Goal: Task Accomplishment & Management: Complete application form

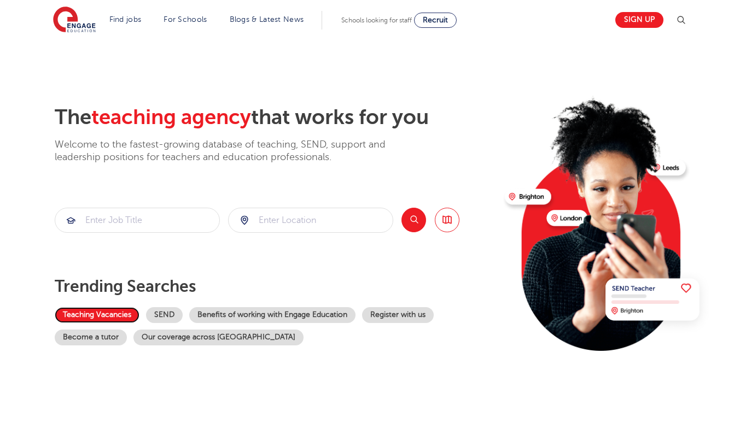
click at [104, 313] on link "Teaching Vacancies" at bounding box center [97, 315] width 85 height 16
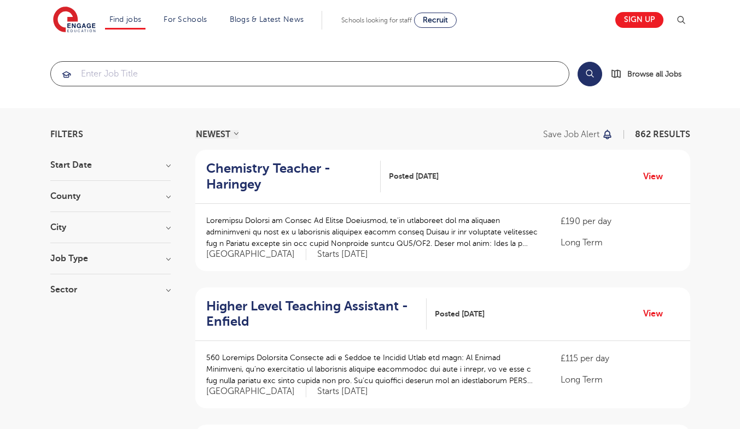
click at [143, 78] on input "search" at bounding box center [310, 74] width 518 height 24
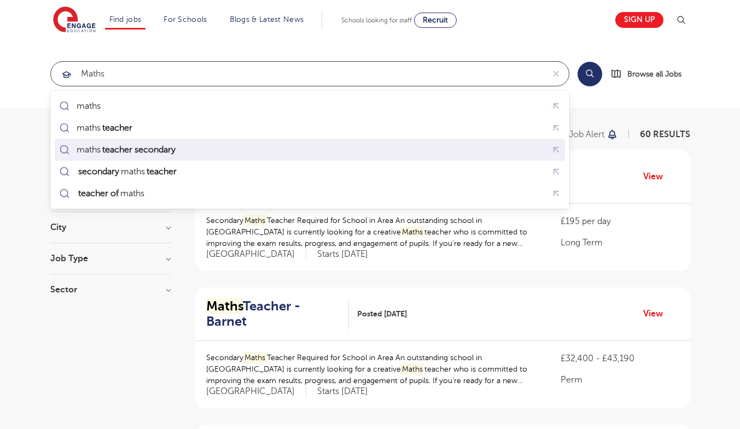
click at [142, 151] on mark "teacher secondary" at bounding box center [139, 149] width 77 height 13
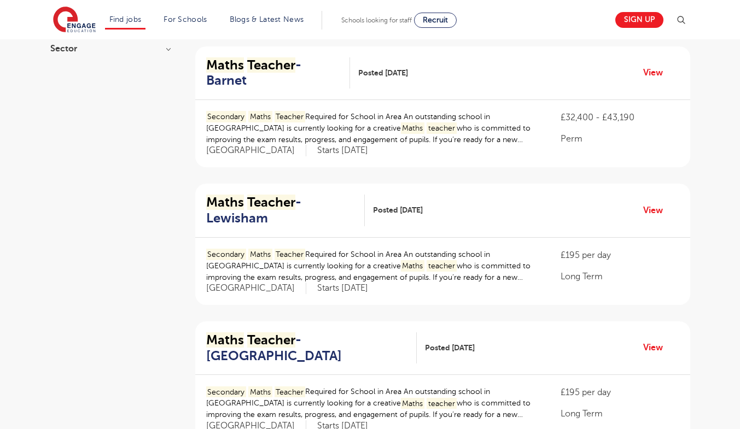
scroll to position [1442, 0]
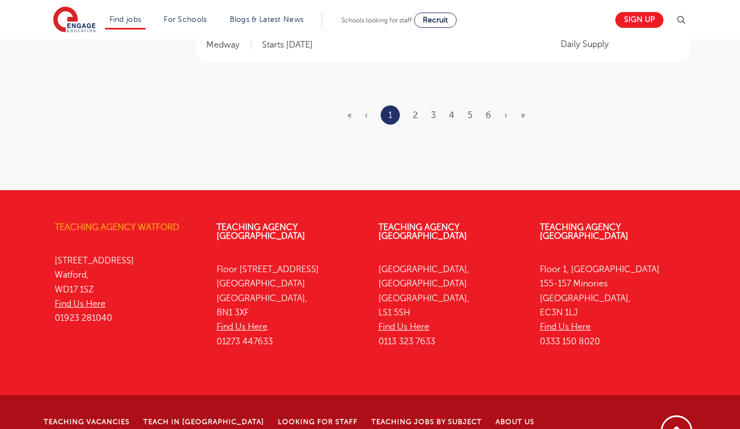
type input "maths teacher secondary"
click at [136, 223] on link "Teaching Agency Watford" at bounding box center [117, 228] width 125 height 10
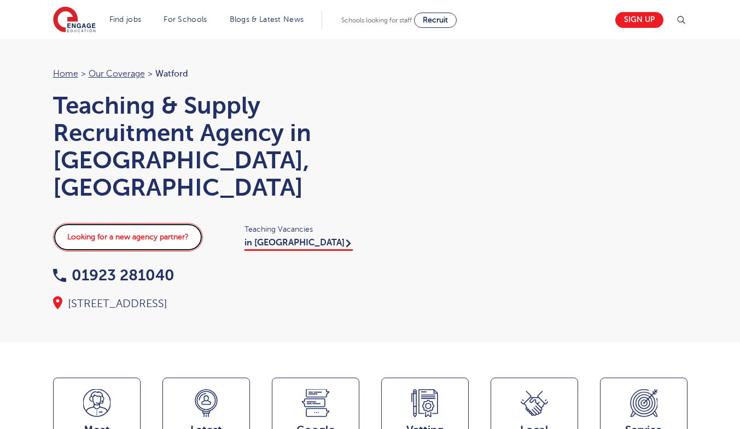
click at [155, 223] on link "Looking for a new agency partner?" at bounding box center [128, 237] width 150 height 28
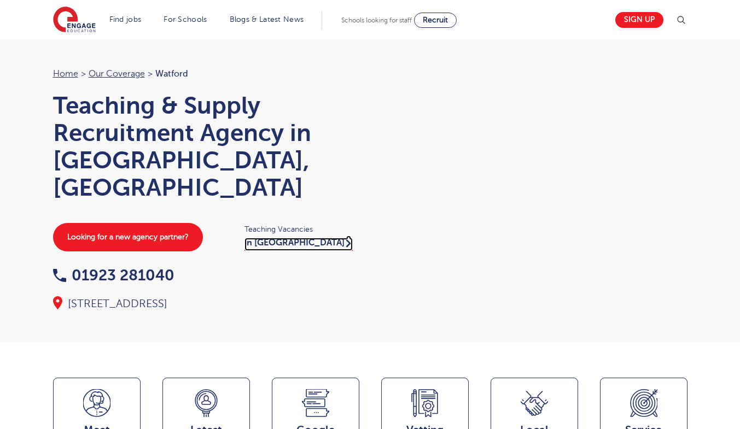
click at [281, 238] on link "in Watford" at bounding box center [298, 244] width 108 height 13
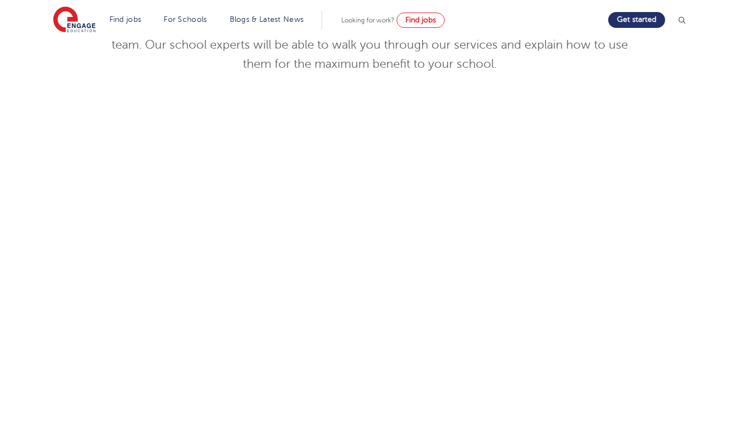
scroll to position [219, 0]
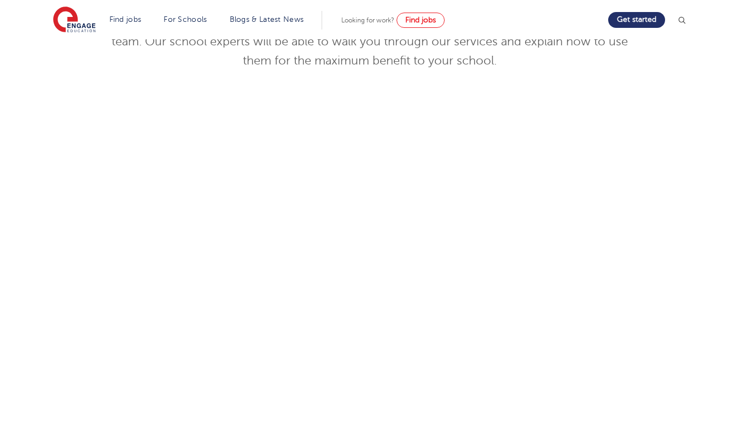
click at [90, 248] on div "Discuss your needs Use the tool below to book yourself in for a commitment-free…" at bounding box center [369, 231] width 663 height 556
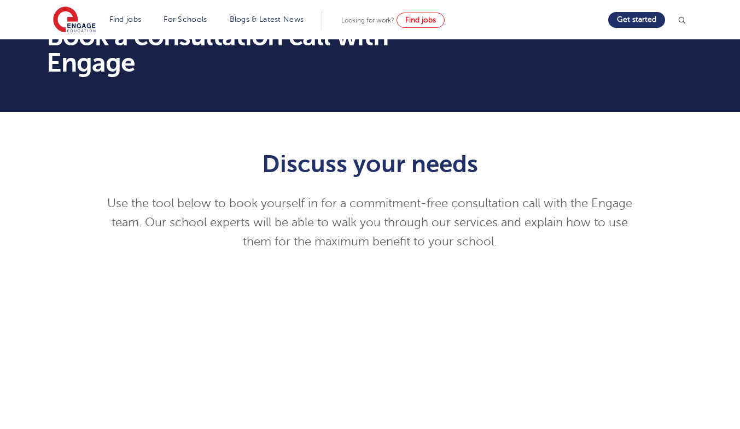
scroll to position [0, 0]
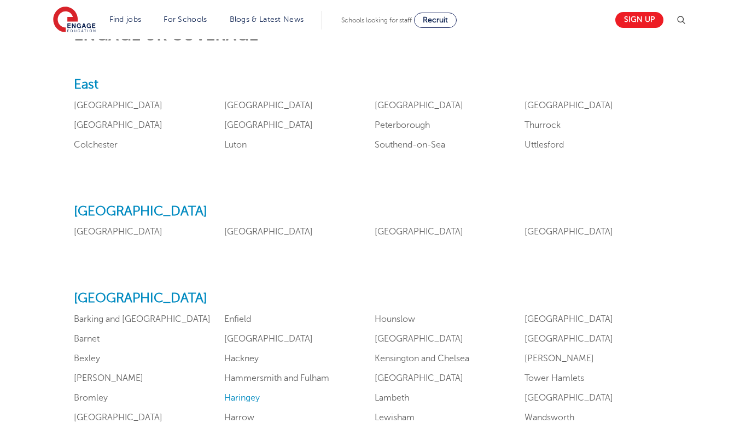
scroll to position [547, 0]
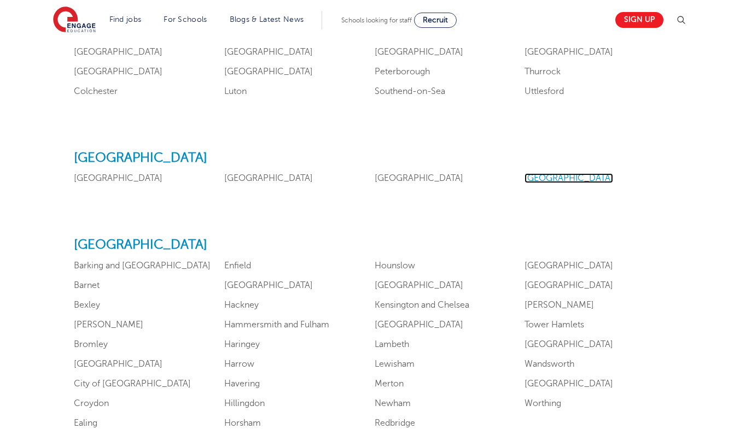
click at [552, 177] on link "Nottinghamshire" at bounding box center [569, 178] width 89 height 10
click at [236, 176] on link "Lincolnshire" at bounding box center [268, 178] width 89 height 10
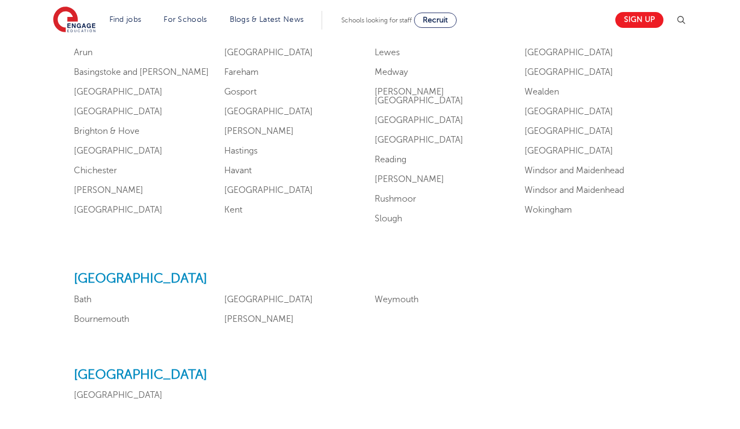
scroll to position [1094, 0]
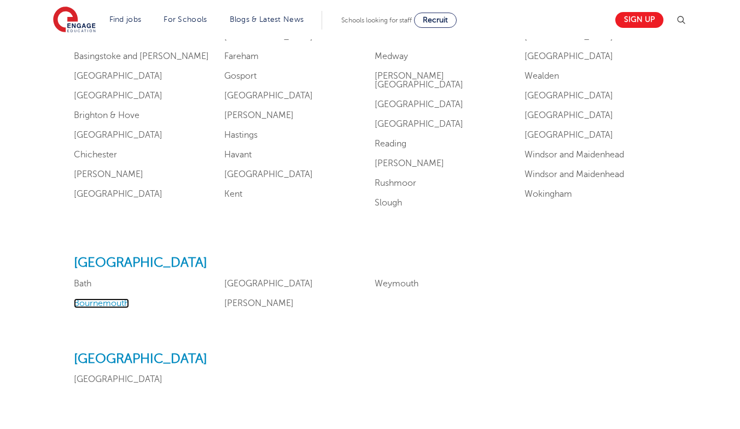
click at [102, 299] on link "Bournemouth" at bounding box center [101, 304] width 55 height 10
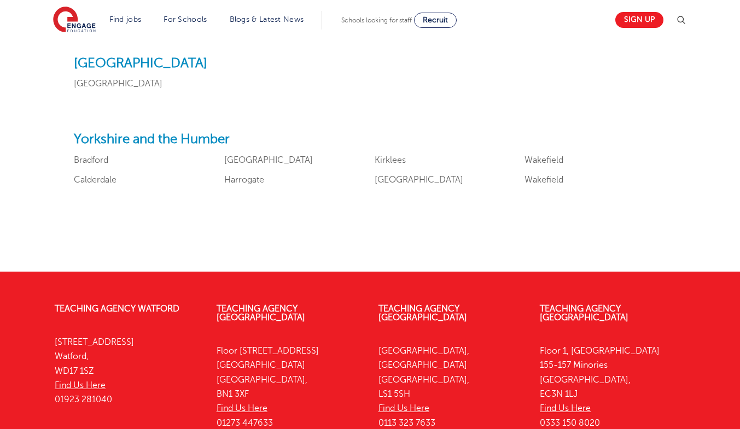
scroll to position [1500, 0]
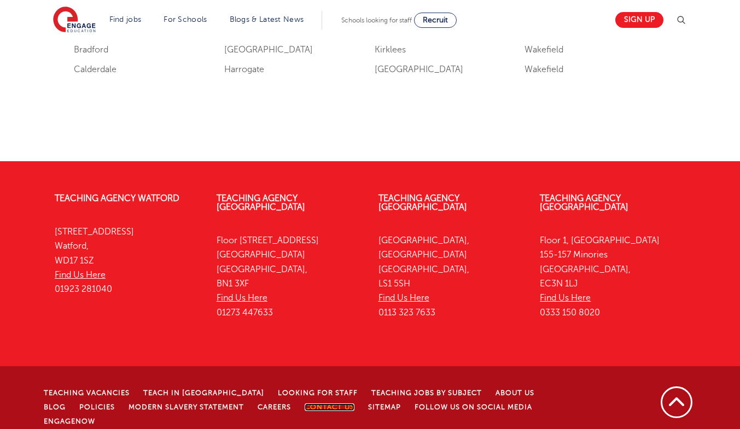
click at [305, 404] on link "Contact Us" at bounding box center [330, 408] width 50 height 8
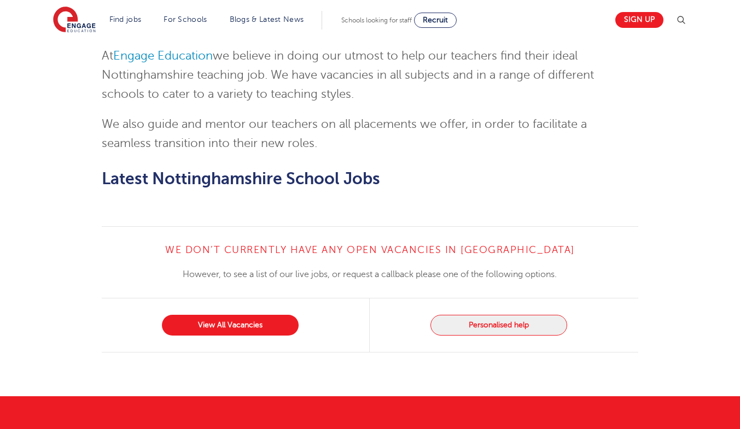
scroll to position [675, 0]
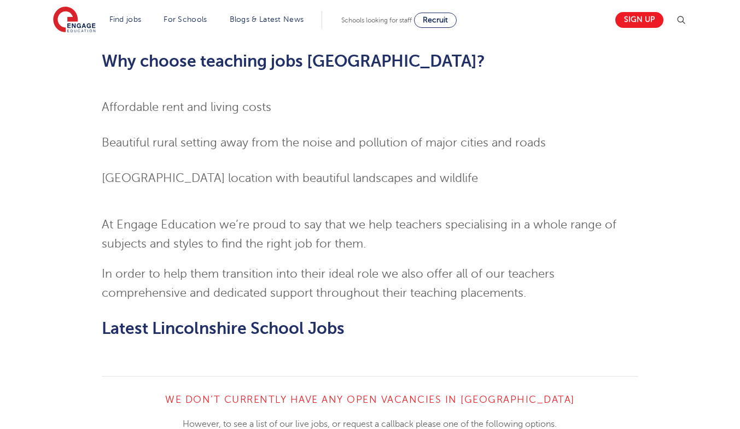
scroll to position [930, 0]
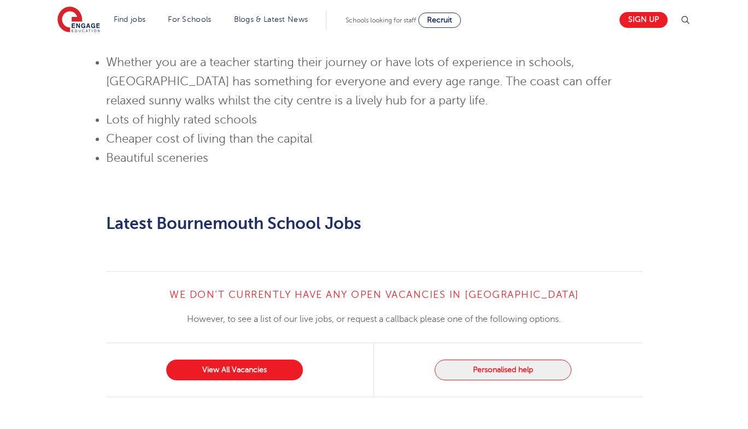
scroll to position [875, 0]
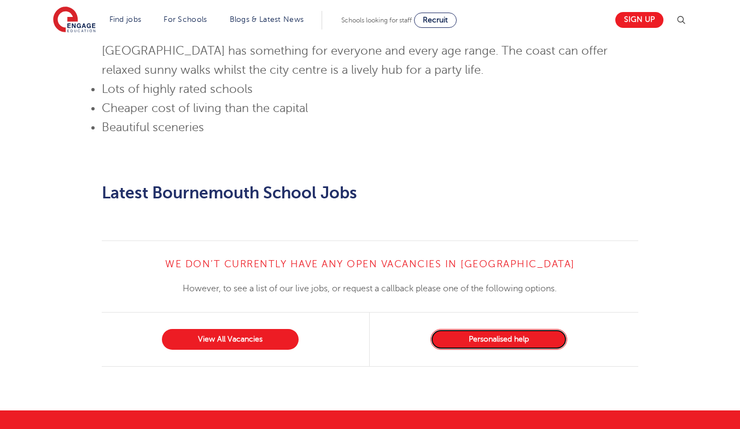
click at [492, 329] on button "Personalised help" at bounding box center [498, 339] width 137 height 21
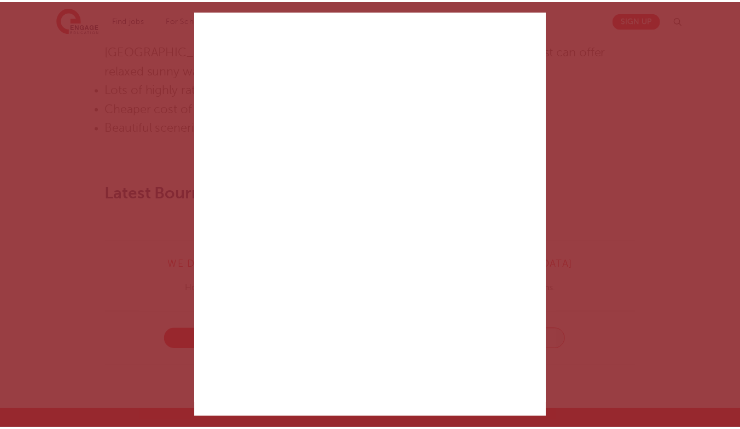
scroll to position [0, 0]
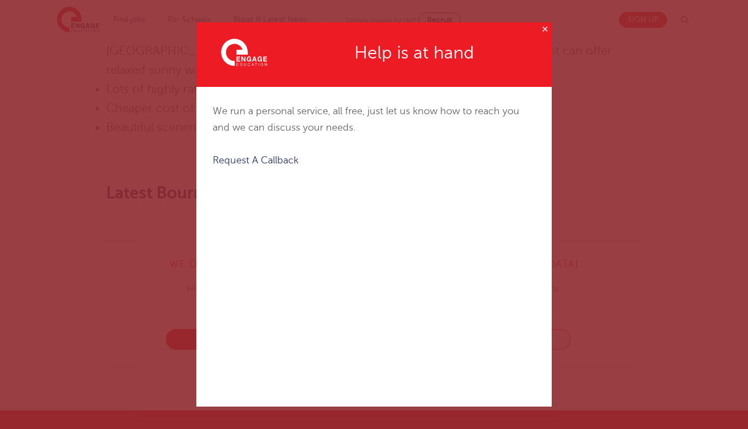
click at [545, 28] on button "✕" at bounding box center [545, 29] width 14 height 14
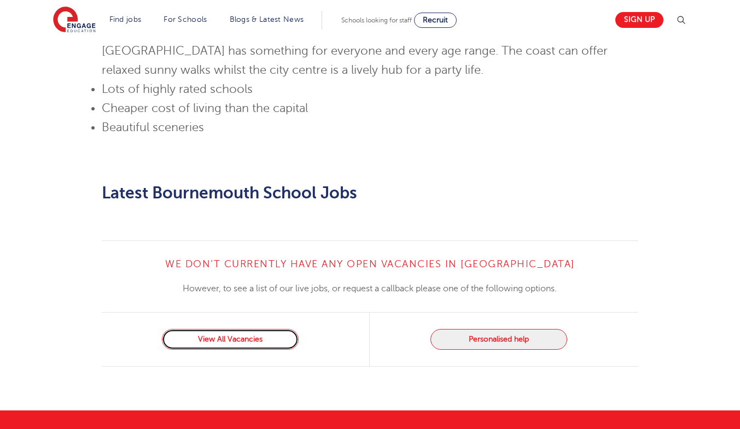
click at [229, 329] on link "View All Vacancies" at bounding box center [230, 339] width 137 height 21
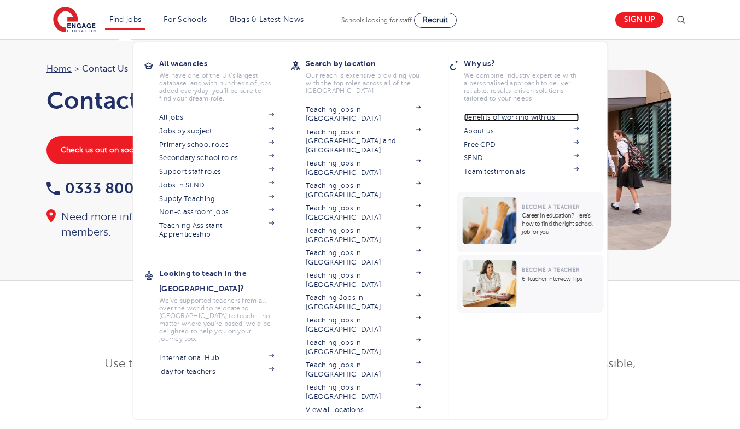
click at [499, 121] on link "Benefits of working with us" at bounding box center [521, 117] width 115 height 9
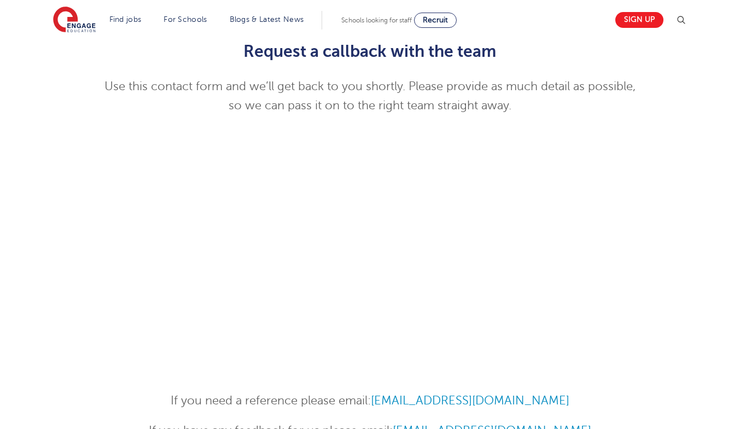
scroll to position [328, 0]
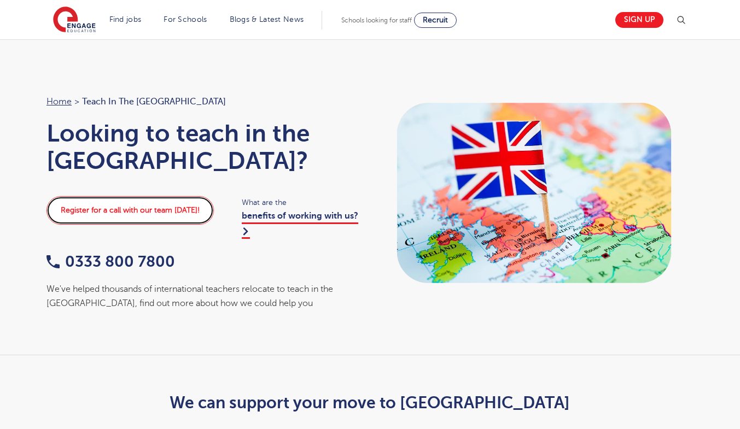
click at [125, 196] on link "Register for a call with our team today!" at bounding box center [129, 210] width 167 height 28
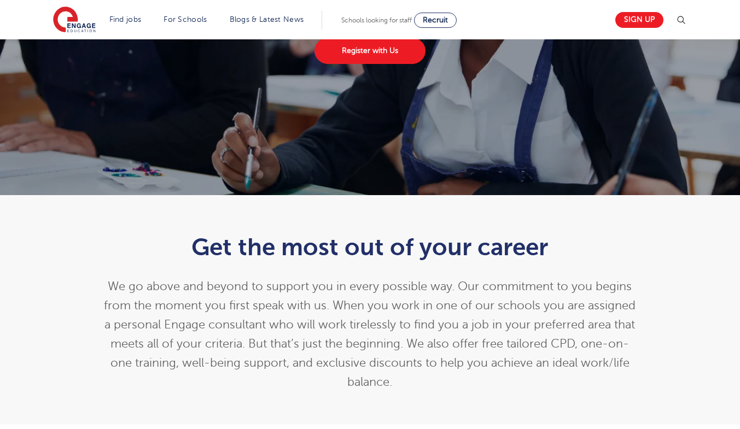
scroll to position [55, 0]
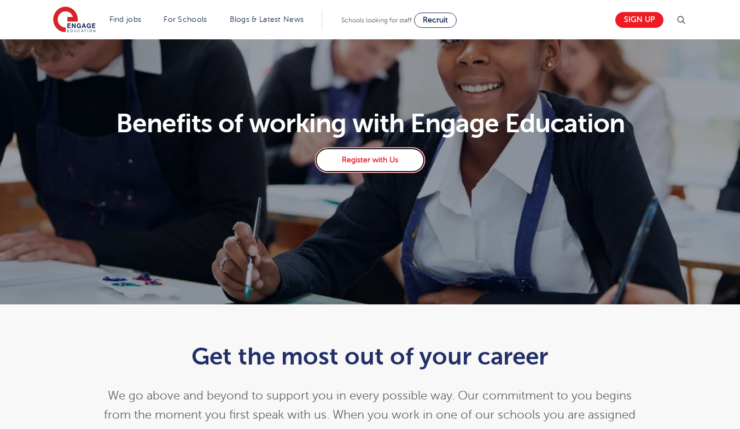
click at [373, 164] on link "Register with Us" at bounding box center [369, 160] width 110 height 26
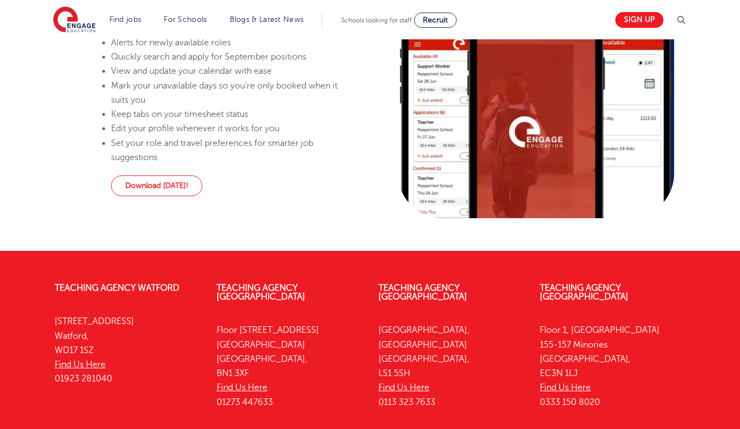
scroll to position [787, 0]
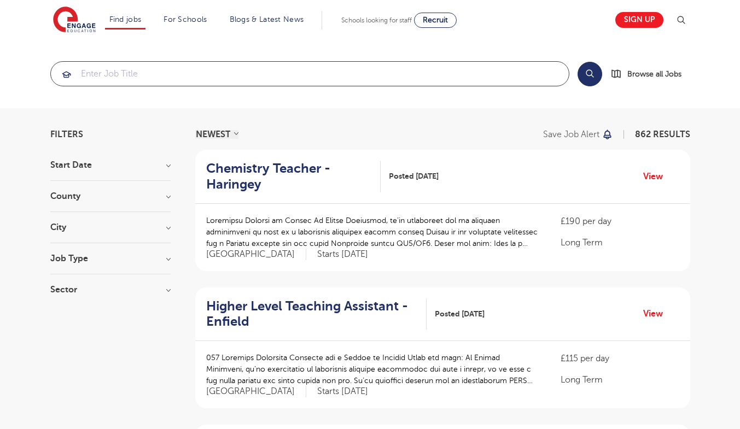
click at [238, 78] on input "search" at bounding box center [310, 74] width 518 height 24
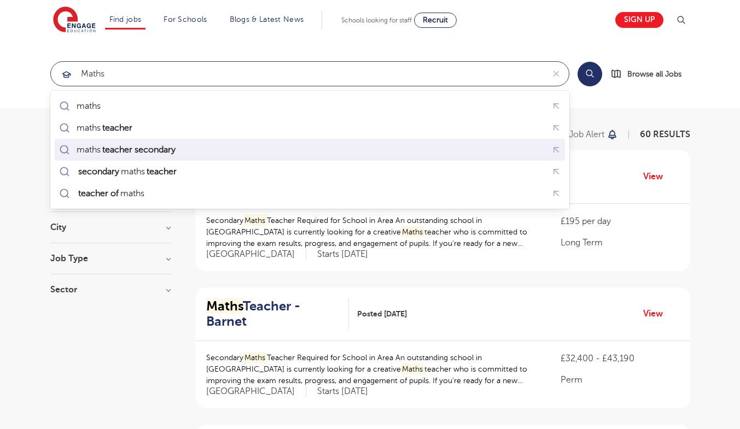
click at [153, 149] on mark "teacher secondary" at bounding box center [139, 149] width 77 height 13
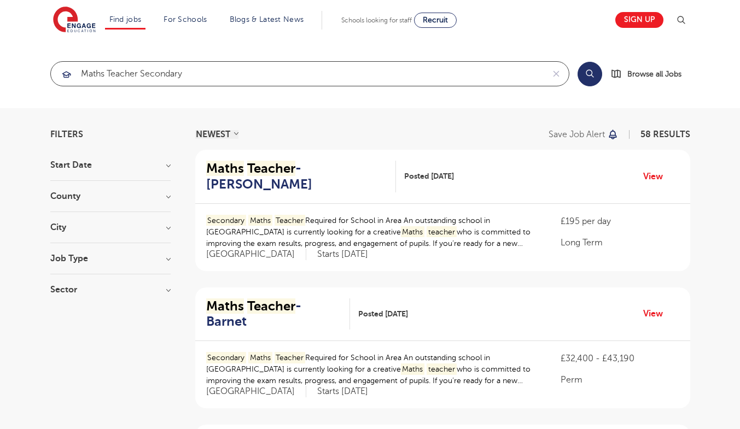
type input "maths teacher secondary"
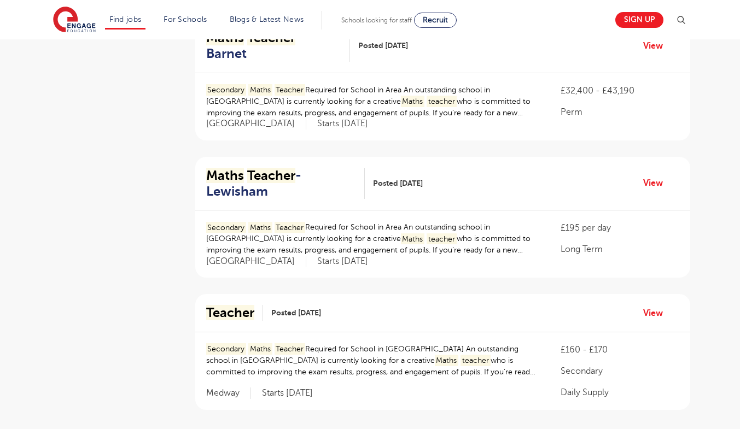
scroll to position [1203, 0]
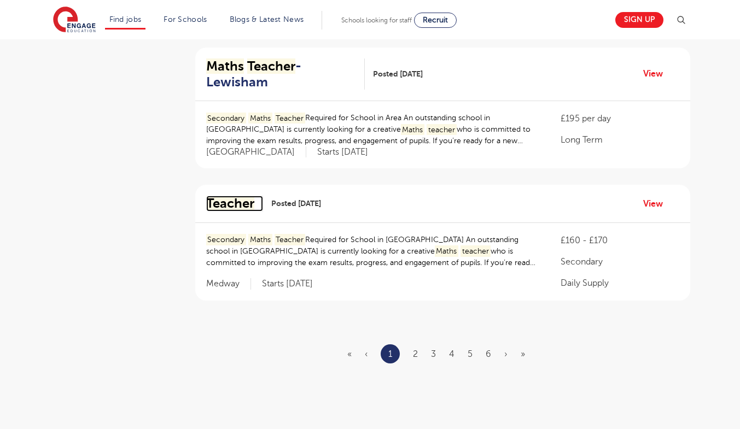
drag, startPoint x: 354, startPoint y: 214, endPoint x: 240, endPoint y: 172, distance: 122.0
click at [417, 350] on link "2" at bounding box center [415, 355] width 5 height 10
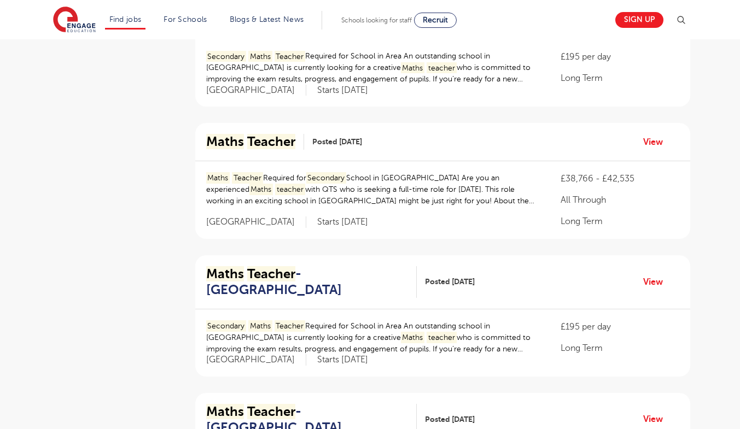
scroll to position [1203, 0]
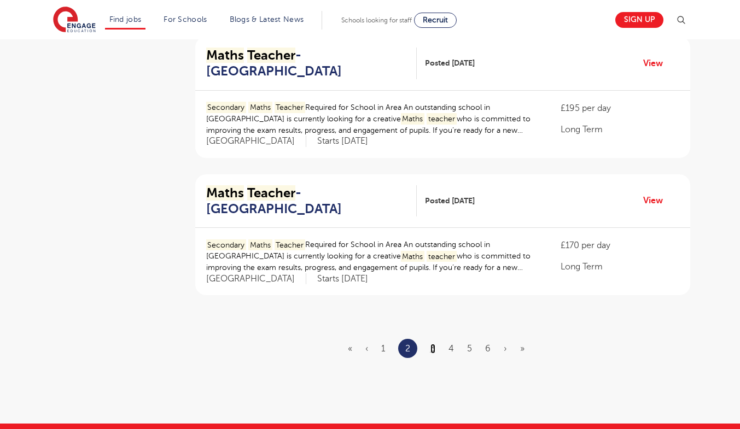
click at [432, 344] on link "3" at bounding box center [432, 349] width 5 height 10
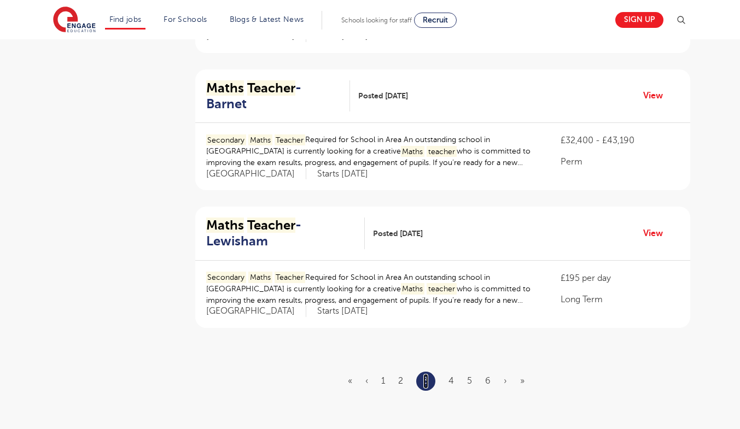
scroll to position [1203, 0]
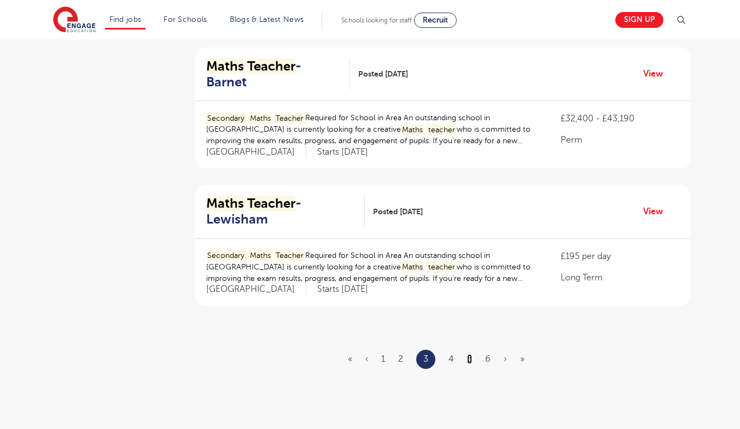
click at [469, 354] on link "5" at bounding box center [469, 359] width 5 height 10
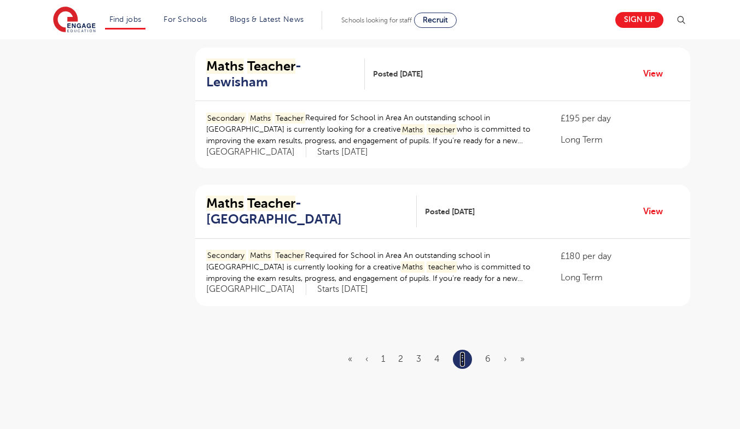
scroll to position [0, 0]
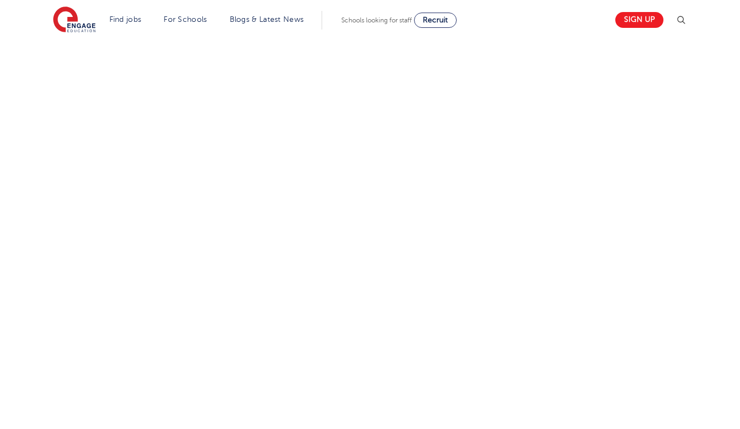
scroll to position [404, 0]
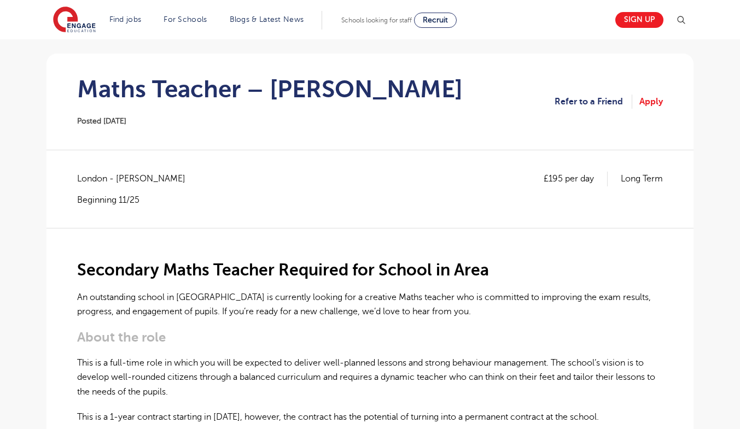
scroll to position [55, 0]
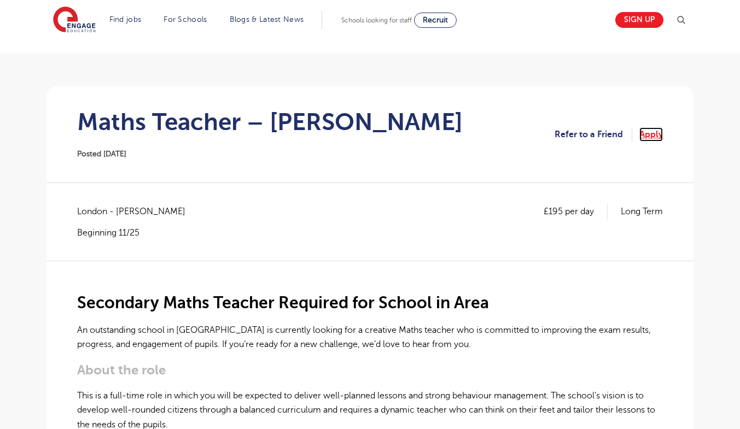
click at [658, 133] on link "Apply" at bounding box center [651, 134] width 24 height 14
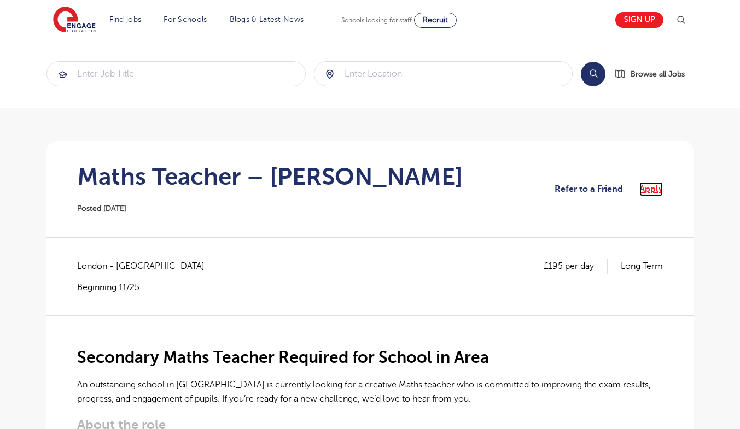
click at [653, 193] on link "Apply" at bounding box center [651, 189] width 24 height 14
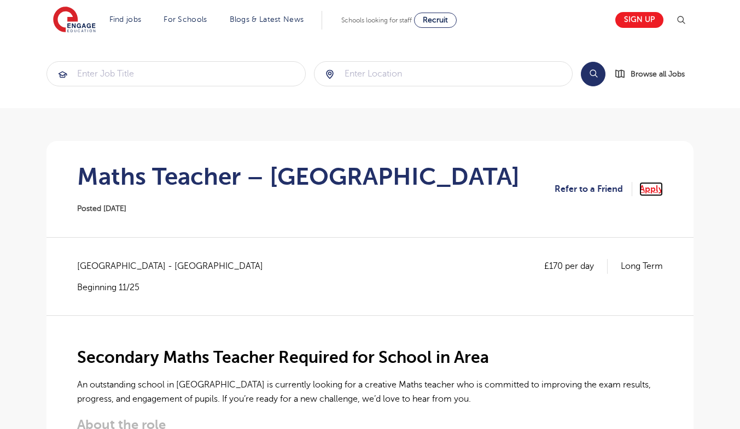
click at [659, 188] on link "Apply" at bounding box center [651, 189] width 24 height 14
click at [659, 187] on link "Apply" at bounding box center [651, 189] width 24 height 14
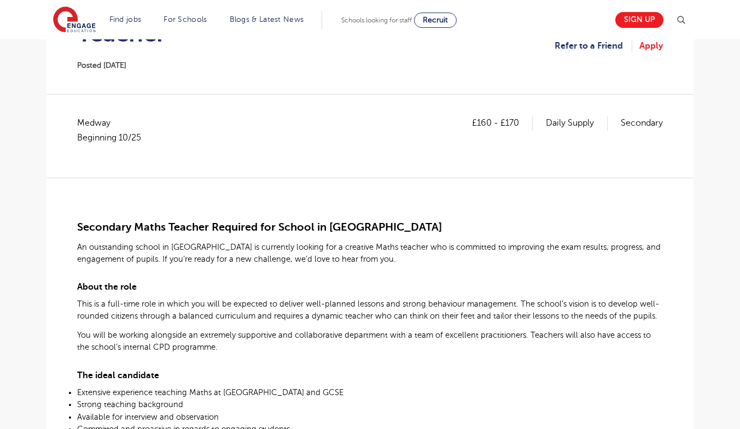
scroll to position [164, 0]
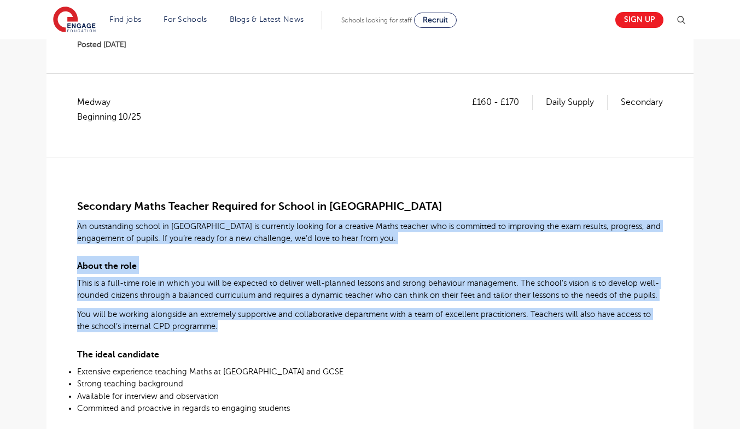
drag, startPoint x: 77, startPoint y: 225, endPoint x: 372, endPoint y: 323, distance: 310.8
click at [372, 323] on div "Secondary Maths Teacher Required for School in [GEOGRAPHIC_DATA] outstanding sc…" at bounding box center [370, 405] width 586 height 497
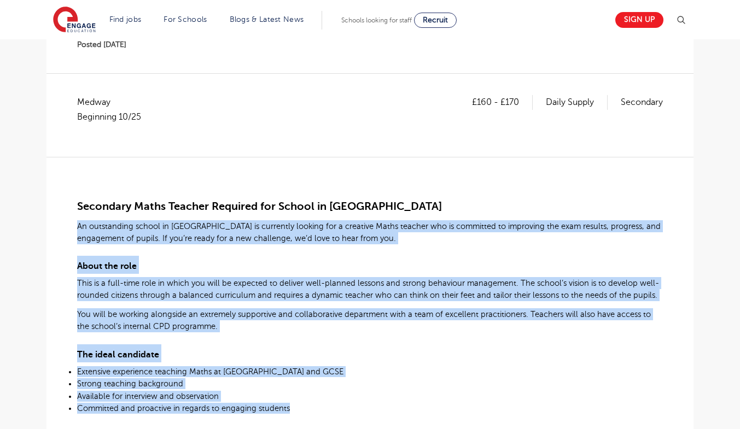
drag, startPoint x: 287, startPoint y: 412, endPoint x: 75, endPoint y: 218, distance: 287.2
click at [75, 218] on div "£160 - £170 Daily Supply Secondary Medway Beginning 10/25 Secondary Maths Teach…" at bounding box center [370, 424] width 630 height 659
copy div "An outstanding school in Gillingam is currently looking for a creative Maths te…"
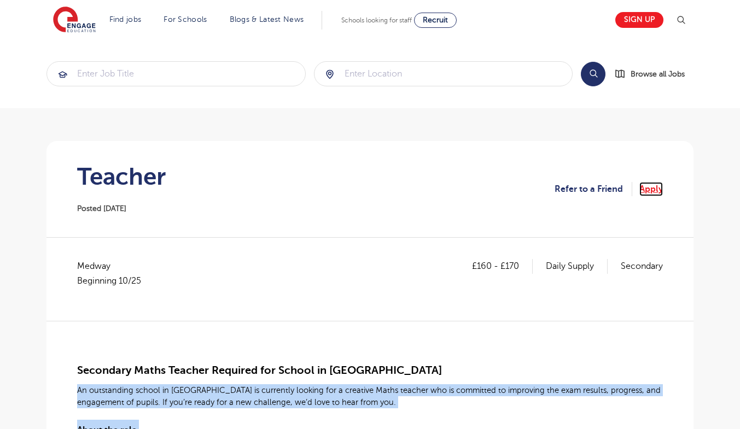
click at [649, 191] on link "Apply" at bounding box center [651, 189] width 24 height 14
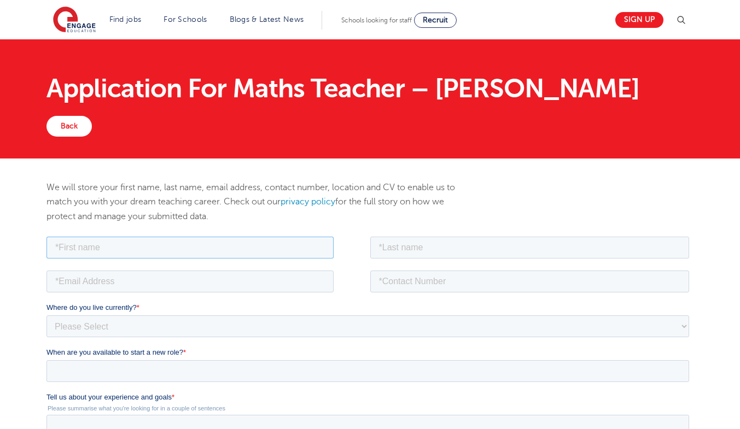
click at [212, 243] on input "text" at bounding box center [189, 247] width 287 height 22
type input "[DEMOGRAPHIC_DATA]"
type input "Tariq"
click at [416, 286] on input "tel" at bounding box center [529, 281] width 319 height 22
drag, startPoint x: 456, startPoint y: 283, endPoint x: 305, endPoint y: 280, distance: 151.5
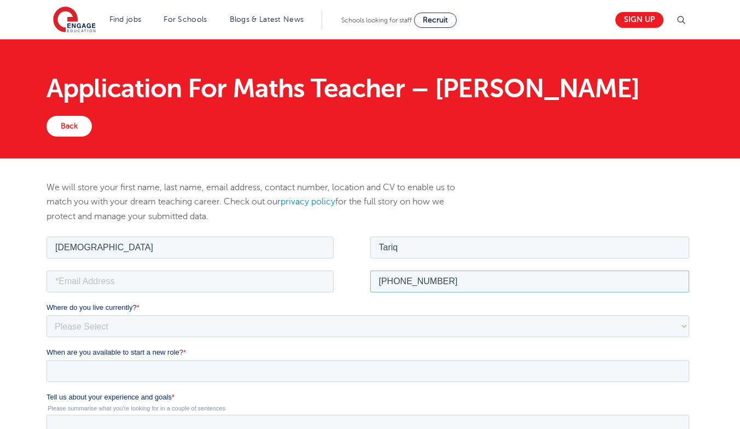
click at [305, 280] on fieldset "[PHONE_NUMBER]" at bounding box center [369, 285] width 647 height 34
type input "[PHONE_NUMBER]"
click at [201, 278] on input "email" at bounding box center [189, 281] width 287 height 22
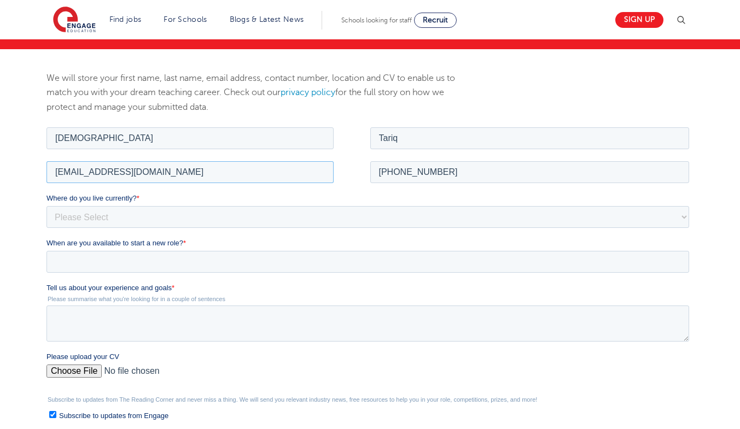
type input "[EMAIL_ADDRESS][DOMAIN_NAME]"
click at [127, 218] on select "Please Select [GEOGRAPHIC_DATA] [GEOGRAPHIC_DATA] [GEOGRAPHIC_DATA] [GEOGRAPHIC…" at bounding box center [367, 217] width 643 height 22
click at [46, 206] on select "Please Select [GEOGRAPHIC_DATA] [GEOGRAPHIC_DATA] [GEOGRAPHIC_DATA] [GEOGRAPHIC…" at bounding box center [367, 217] width 643 height 22
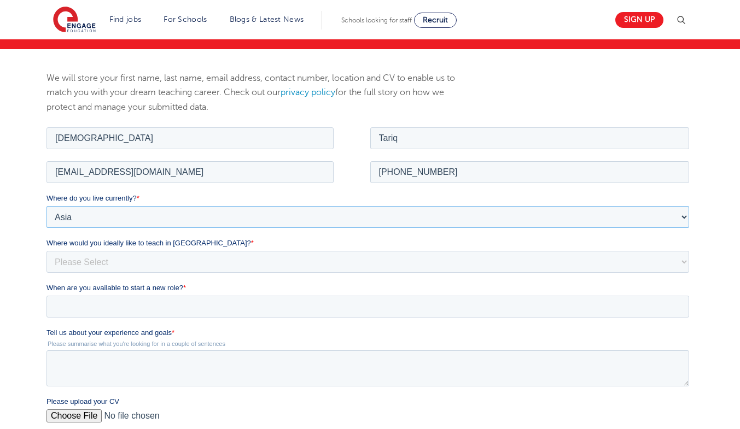
click at [101, 215] on select "Please Select [GEOGRAPHIC_DATA] [GEOGRAPHIC_DATA] [GEOGRAPHIC_DATA] [GEOGRAPHIC…" at bounding box center [367, 217] width 643 height 22
select select "[GEOGRAPHIC_DATA]"
click at [46, 206] on select "Please Select [GEOGRAPHIC_DATA] [GEOGRAPHIC_DATA] [GEOGRAPHIC_DATA] [GEOGRAPHIC…" at bounding box center [367, 217] width 643 height 22
click at [91, 264] on select "Please Select I'm flexible! [GEOGRAPHIC_DATA] Any city in [GEOGRAPHIC_DATA] [GE…" at bounding box center [367, 262] width 643 height 22
click at [46, 251] on select "Please Select I'm flexible! [GEOGRAPHIC_DATA] Any city in [GEOGRAPHIC_DATA] [GE…" at bounding box center [367, 262] width 643 height 22
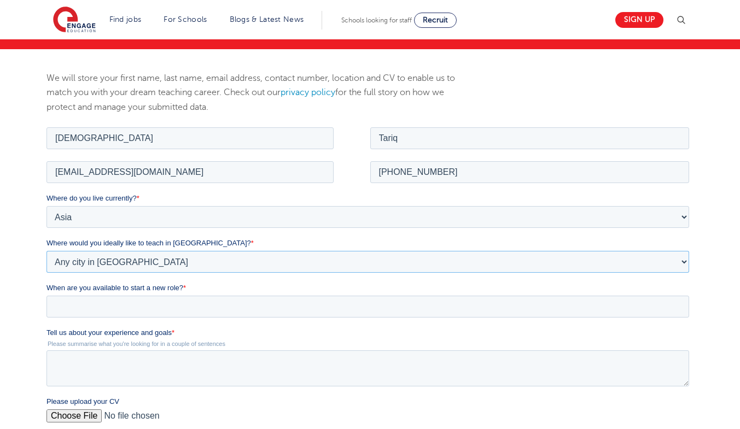
click at [110, 265] on select "Please Select I'm flexible! [GEOGRAPHIC_DATA] Any city in [GEOGRAPHIC_DATA] [GE…" at bounding box center [367, 262] width 643 height 22
click at [46, 251] on select "Please Select I'm flexible! [GEOGRAPHIC_DATA] Any city in [GEOGRAPHIC_DATA] [GE…" at bounding box center [367, 262] width 643 height 22
click at [114, 265] on select "Please Select I'm flexible! [GEOGRAPHIC_DATA] Any city in [GEOGRAPHIC_DATA] [GE…" at bounding box center [367, 262] width 643 height 22
select select "Urban-Other"
click at [46, 251] on select "Please Select I'm flexible! [GEOGRAPHIC_DATA] Any city in [GEOGRAPHIC_DATA] [GE…" at bounding box center [367, 262] width 643 height 22
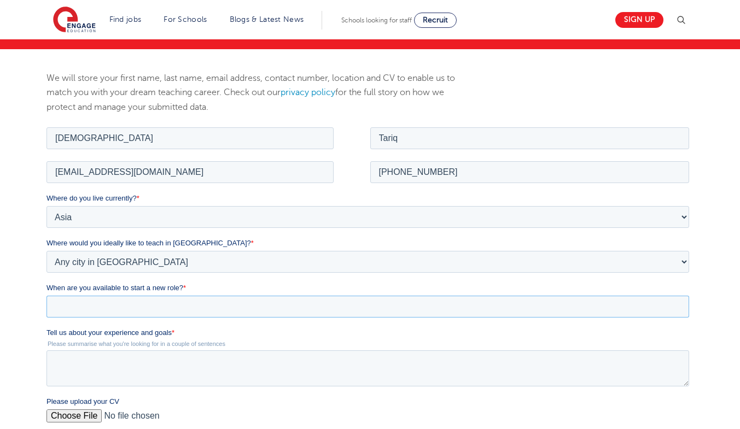
click at [113, 307] on input "When are you available to start a new role? *" at bounding box center [367, 306] width 643 height 22
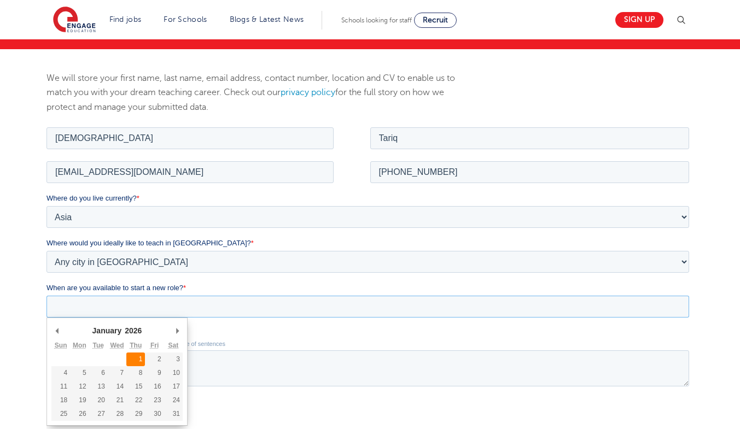
type div "[DATE]"
type input "[DATE]"
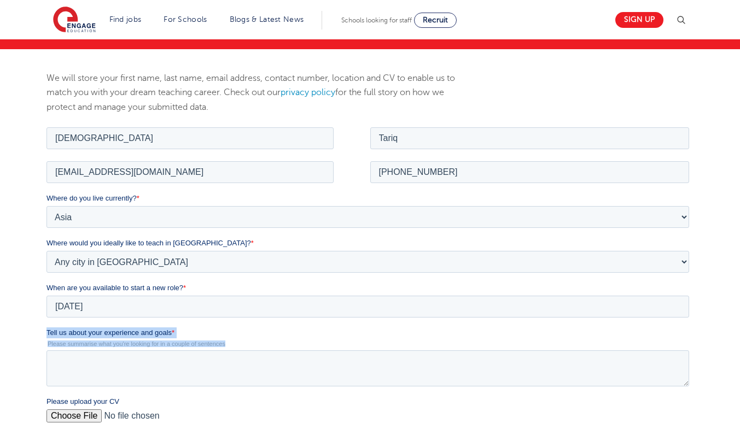
drag, startPoint x: 47, startPoint y: 331, endPoint x: 248, endPoint y: 349, distance: 201.5
click at [248, 349] on div "Tell us about your experience and goals * Please summarise what you're looking …" at bounding box center [369, 356] width 647 height 59
copy div "Tell us about your experience and goals * Please summarise what you're looking …"
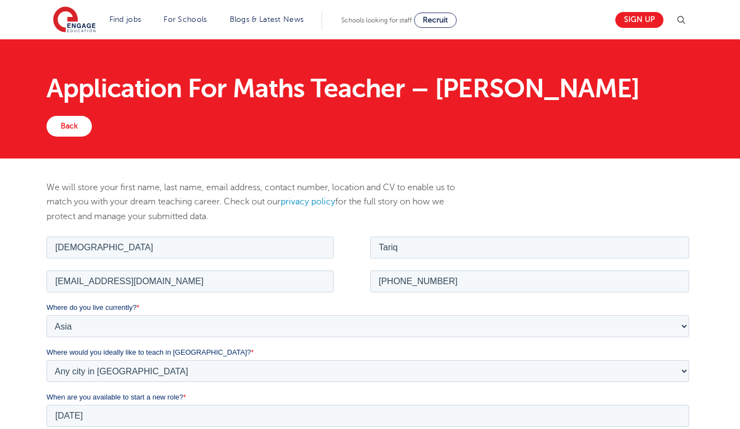
scroll to position [219, 0]
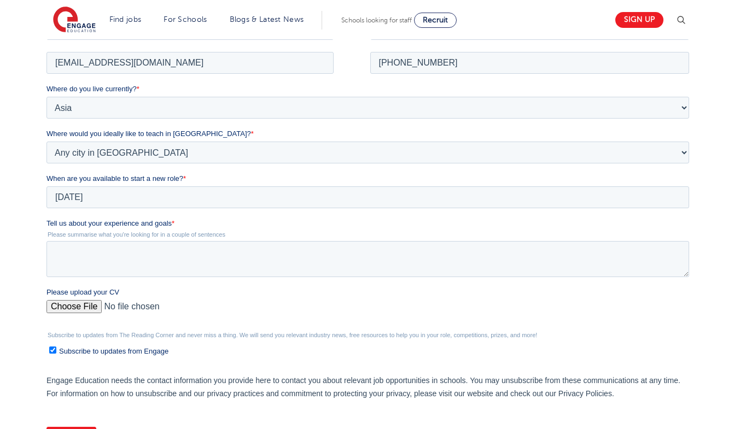
click at [107, 352] on span "Subscribe to updates from Engage" at bounding box center [113, 351] width 109 height 8
click at [56, 352] on input "Subscribe to updates from Engage" at bounding box center [52, 349] width 7 height 7
checkbox input "false"
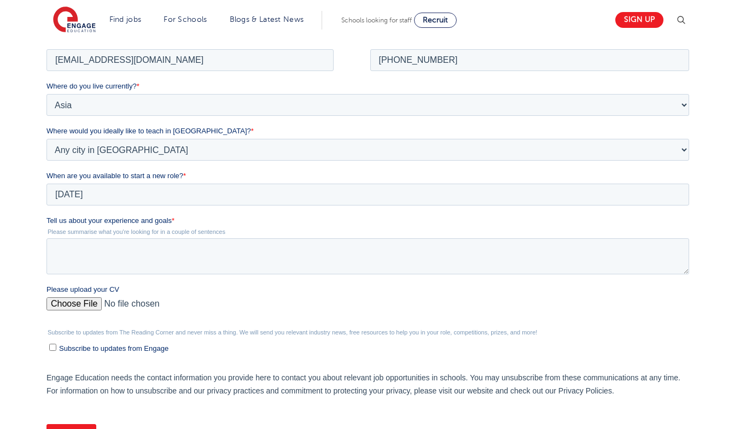
scroll to position [164, 0]
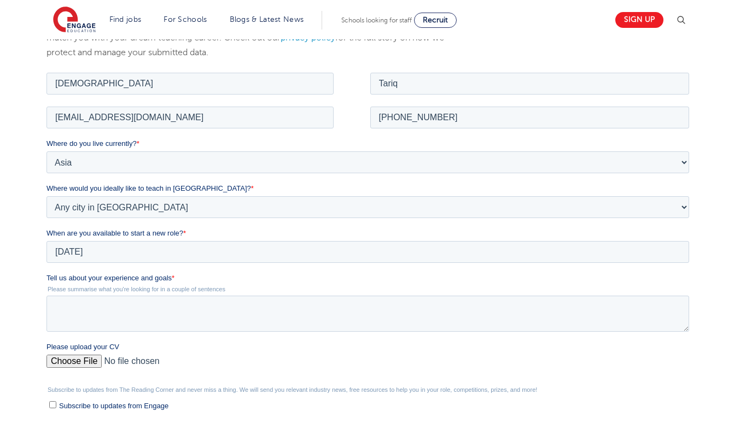
click at [80, 360] on input "Please upload your CV" at bounding box center [367, 365] width 643 height 22
type input "C:\fakepath\CV_Mathematics Teacher_MTariq.pdf"
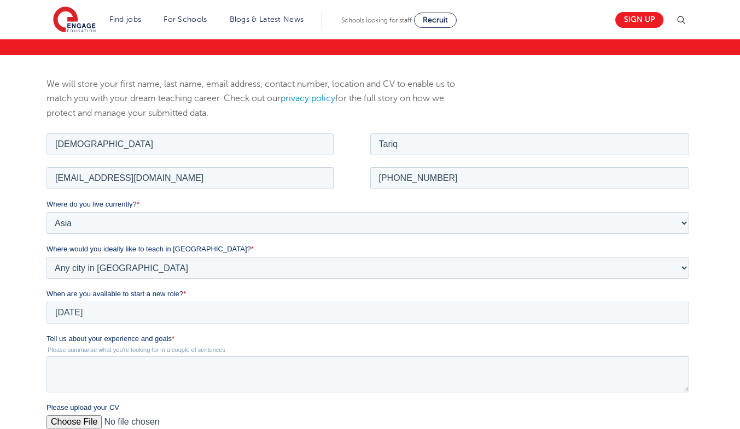
scroll to position [55, 0]
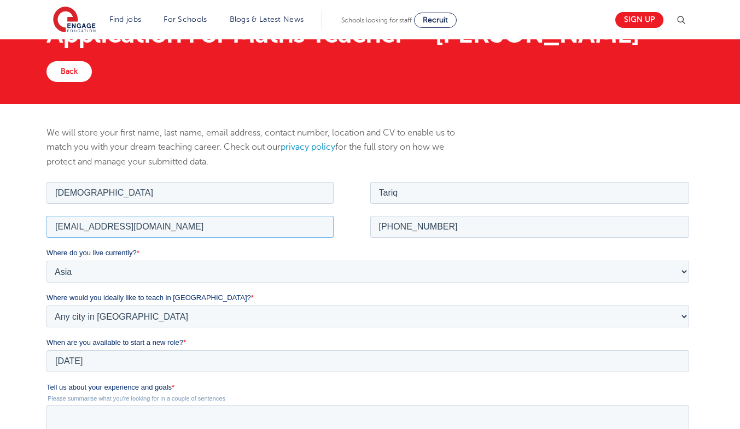
drag, startPoint x: 193, startPoint y: 232, endPoint x: 39, endPoint y: 234, distance: 153.2
click at [46, 234] on html "Job Position Job Sector Job ID Job Number Job Owner Muhammad Tariq proftariq200…" at bounding box center [369, 404] width 647 height 451
drag, startPoint x: 444, startPoint y: 228, endPoint x: 372, endPoint y: 228, distance: 72.2
click at [372, 228] on input "[PHONE_NUMBER]" at bounding box center [529, 226] width 319 height 22
drag, startPoint x: 139, startPoint y: 185, endPoint x: 0, endPoint y: 202, distance: 140.0
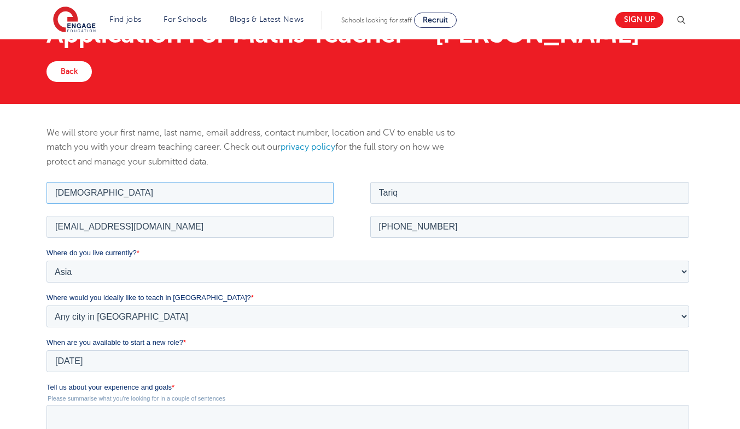
click at [46, 202] on html "Job Position Job Sector Job ID Job Number Job Owner [PERSON_NAME] [EMAIL_ADDRES…" at bounding box center [369, 404] width 647 height 451
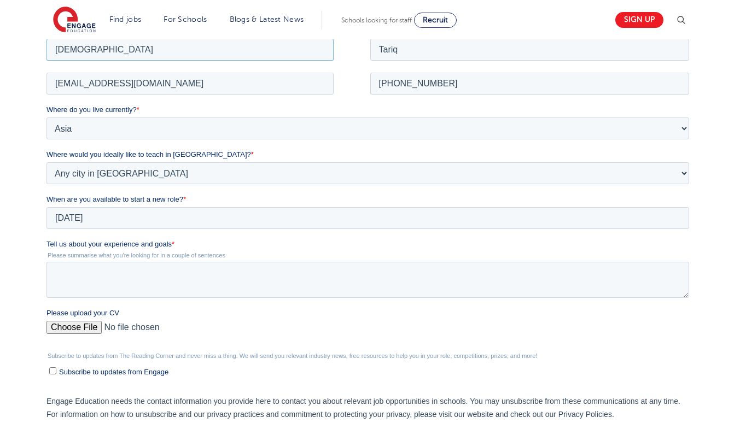
scroll to position [219, 0]
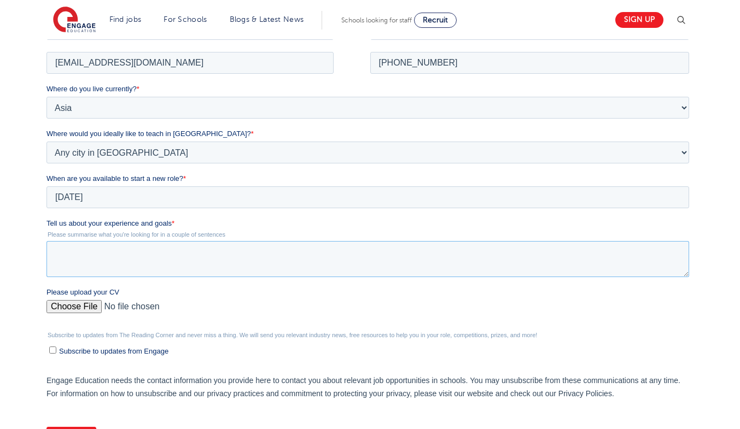
click at [164, 253] on textarea "Tell us about your experience and goals *" at bounding box center [367, 259] width 643 height 36
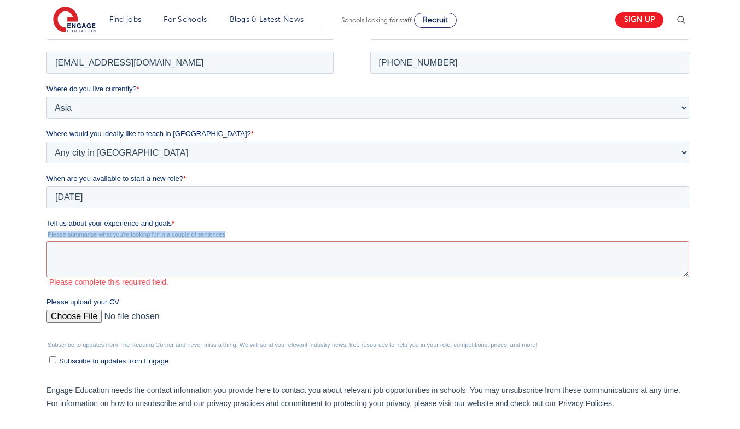
drag, startPoint x: 47, startPoint y: 233, endPoint x: 229, endPoint y: 232, distance: 182.1
click at [229, 232] on legend "Please summarise what you're looking for in a couple of sentences" at bounding box center [369, 234] width 647 height 7
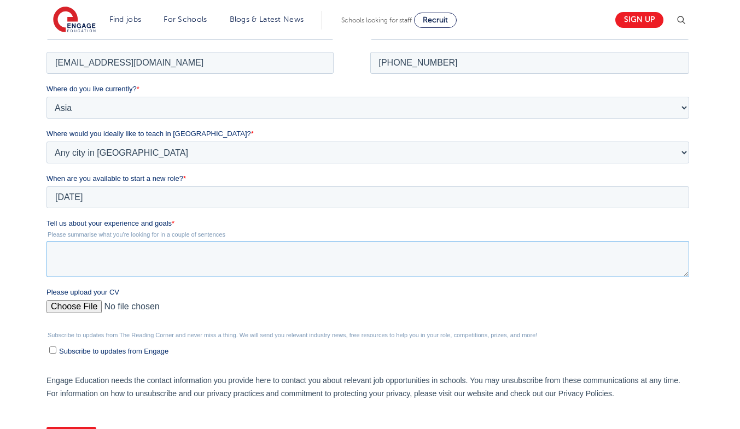
click at [220, 264] on textarea "Tell us about your experience and goals *" at bounding box center [367, 259] width 643 height 36
paste textarea "With over 25 years of experience teaching Mathematics across Key Stage 3 and GC…"
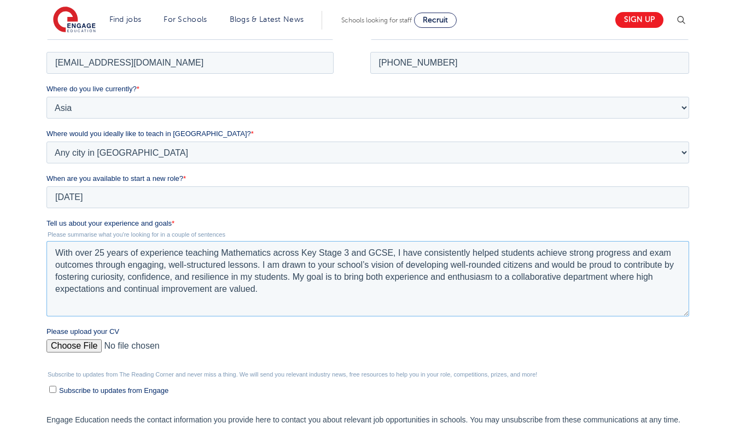
scroll to position [0, 0]
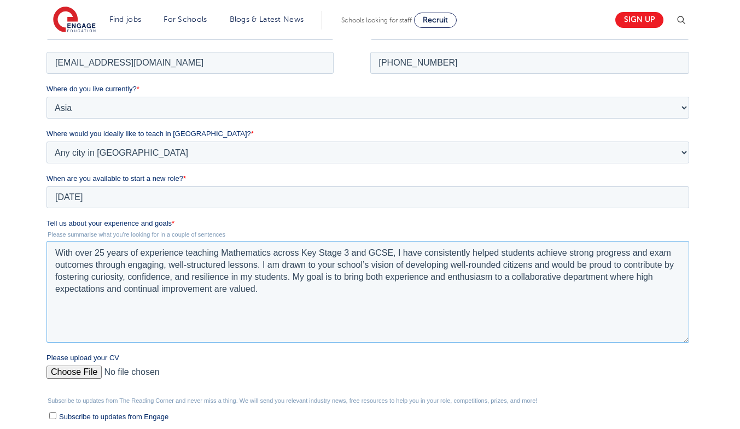
drag, startPoint x: 687, startPoint y: 273, endPoint x: 708, endPoint y: 339, distance: 68.8
click at [694, 339] on html "Job Position Job Sector Job ID Job Number Job Owner [PERSON_NAME] [EMAIL_ADDRES…" at bounding box center [369, 273] width 647 height 517
click at [104, 252] on textarea "With over 25 years of experience teaching Mathematics across Key Stage 3 and GC…" at bounding box center [367, 292] width 643 height 102
click at [168, 280] on textarea "With over 20 years of experience teaching Mathematics across Key Stage 3 and GC…" at bounding box center [367, 292] width 643 height 102
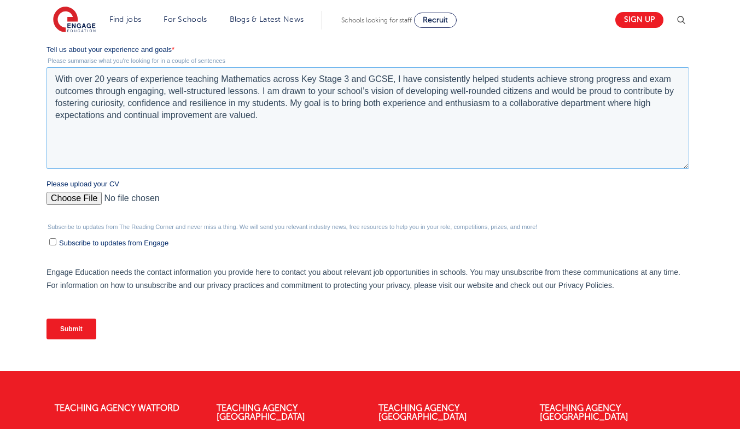
scroll to position [328, 0]
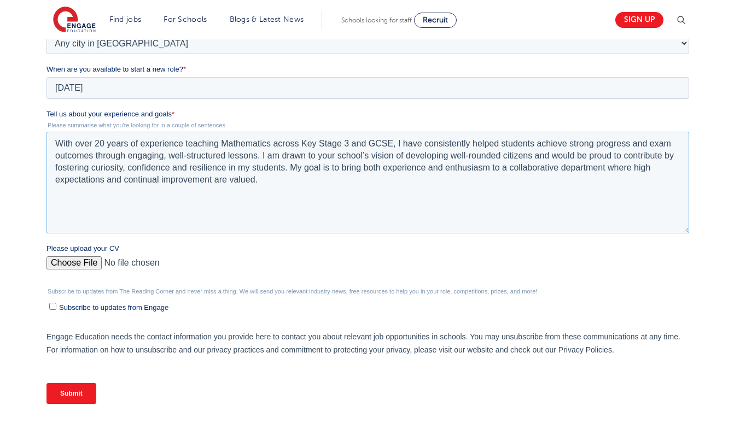
drag, startPoint x: 273, startPoint y: 187, endPoint x: 49, endPoint y: 137, distance: 229.1
click at [49, 137] on textarea "With over 20 years of experience teaching Mathematics across Key Stage 3 and GC…" at bounding box center [367, 183] width 643 height 102
type textarea "With over 20 years of experience teaching Mathematics across Key Stage 3 and GC…"
click at [54, 388] on input "Submit" at bounding box center [71, 393] width 50 height 21
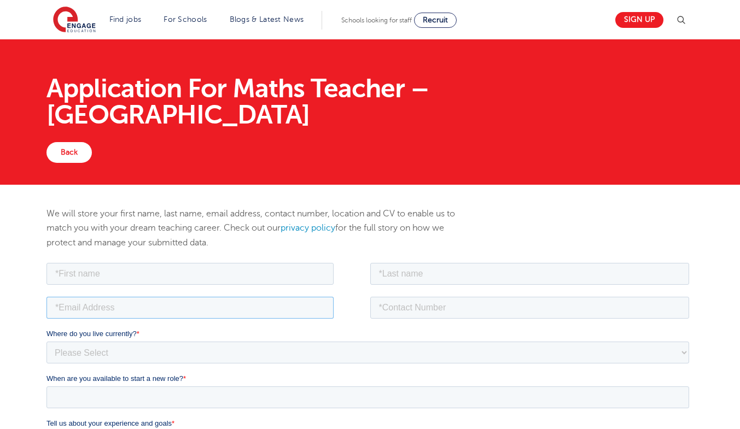
click at [230, 308] on input "email" at bounding box center [189, 307] width 287 height 22
paste input "[EMAIL_ADDRESS][DOMAIN_NAME]"
type input "[EMAIL_ADDRESS][DOMAIN_NAME]"
click at [398, 306] on input "tel" at bounding box center [529, 307] width 319 height 22
paste input "[PHONE_NUMBER]"
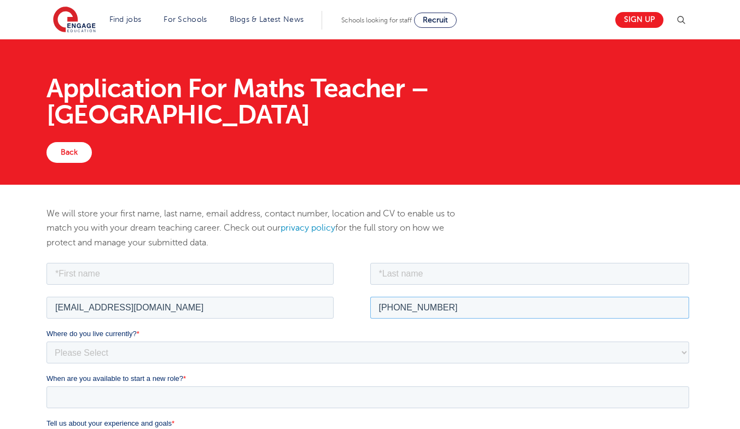
type input "[PHONE_NUMBER]"
click at [426, 277] on input "text" at bounding box center [529, 274] width 319 height 22
drag, startPoint x: 392, startPoint y: 271, endPoint x: 398, endPoint y: 272, distance: 6.1
click at [398, 272] on input "Taruq" at bounding box center [529, 274] width 319 height 22
type input "Tariq"
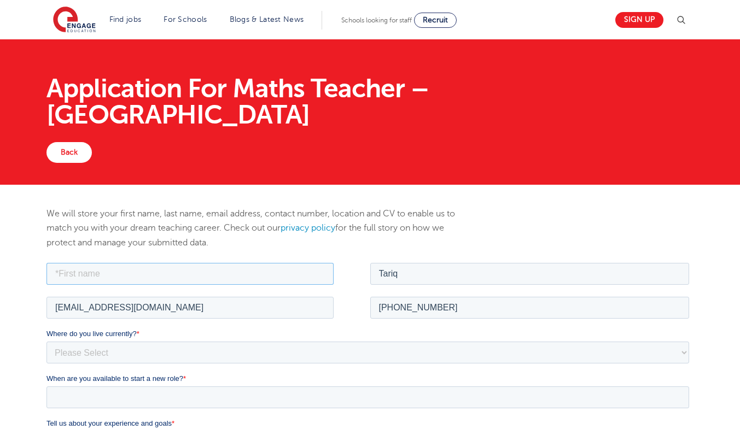
click at [130, 274] on input "text" at bounding box center [189, 274] width 287 height 22
paste input "Muhammad"
type input "Muhammad"
click at [148, 351] on select "Please Select [GEOGRAPHIC_DATA] [GEOGRAPHIC_DATA] [GEOGRAPHIC_DATA] [GEOGRAPHIC…" at bounding box center [367, 352] width 643 height 22
select select "[GEOGRAPHIC_DATA]"
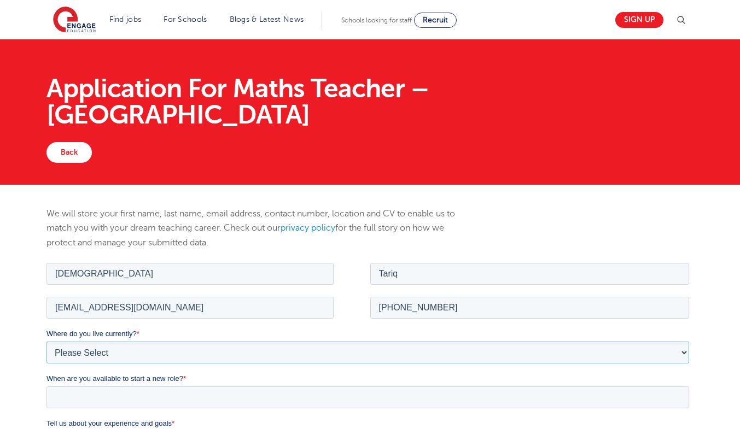
click at [46, 341] on select "Please Select [GEOGRAPHIC_DATA] [GEOGRAPHIC_DATA] [GEOGRAPHIC_DATA] [GEOGRAPHIC…" at bounding box center [367, 352] width 643 height 22
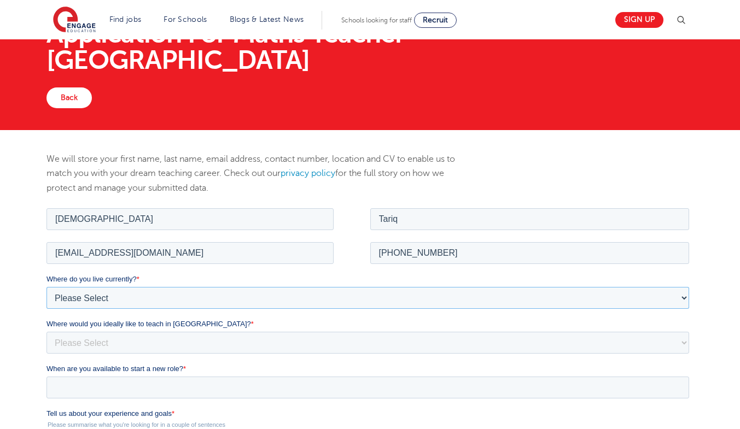
scroll to position [109, 0]
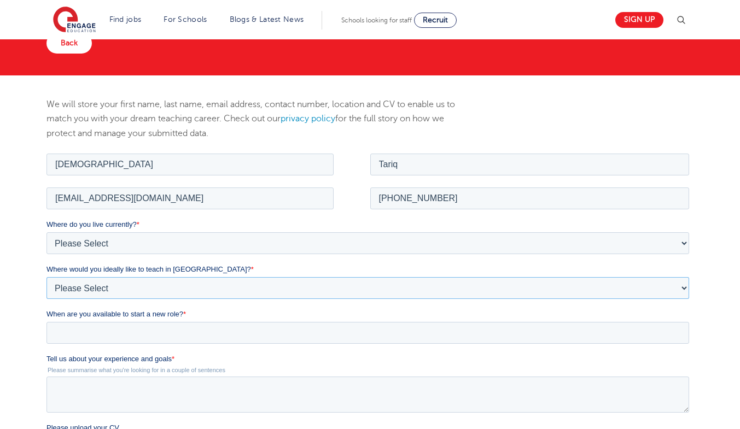
click at [104, 283] on select "Please Select I'm flexible! [GEOGRAPHIC_DATA] Any city in [GEOGRAPHIC_DATA] [GE…" at bounding box center [367, 288] width 643 height 22
select select "Urban-Other"
click at [46, 277] on select "Please Select I'm flexible! [GEOGRAPHIC_DATA] Any city in [GEOGRAPHIC_DATA] [GE…" at bounding box center [367, 288] width 643 height 22
click at [108, 335] on input "When are you available to start a new role? *" at bounding box center [367, 333] width 643 height 22
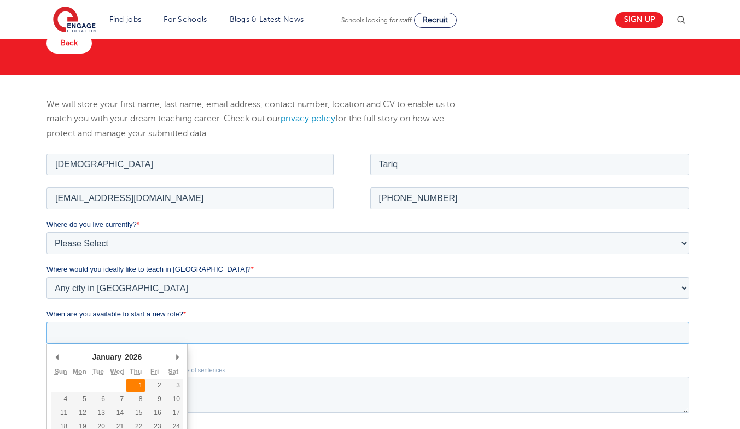
type div "[DATE]"
type input "[DATE]"
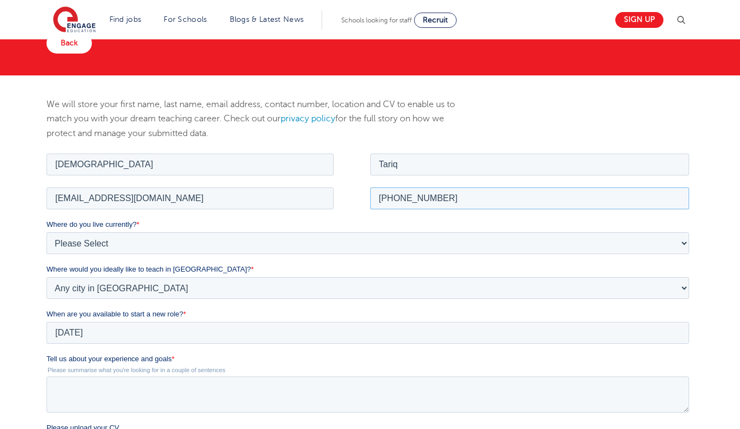
drag, startPoint x: 450, startPoint y: 199, endPoint x: 346, endPoint y: 200, distance: 103.9
click at [346, 200] on fieldset "[EMAIL_ADDRESS][DOMAIN_NAME] [PHONE_NUMBER]" at bounding box center [369, 202] width 647 height 34
drag, startPoint x: 171, startPoint y: 201, endPoint x: 46, endPoint y: 327, distance: 177.1
click at [46, 203] on html "Job Position Job Sector Job ID Job Number Job Owner [PERSON_NAME] [EMAIL_ADDRES…" at bounding box center [369, 376] width 647 height 451
drag, startPoint x: 181, startPoint y: 166, endPoint x: 72, endPoint y: 286, distance: 161.4
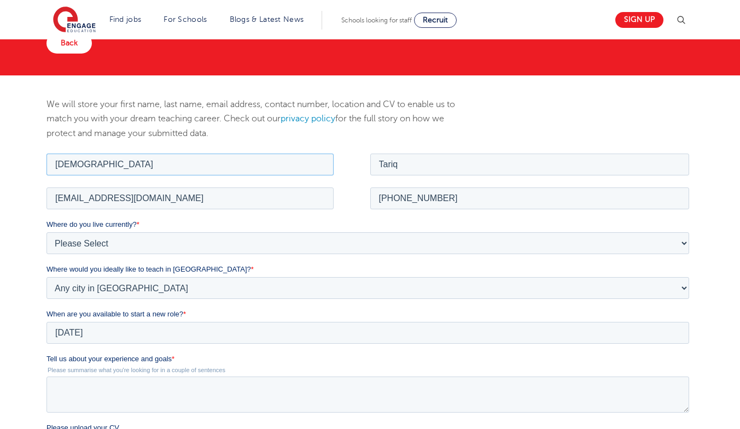
click at [46, 161] on html "Job Position Job Sector Job ID Job Number Job Owner [PERSON_NAME] [EMAIL_ADDRES…" at bounding box center [369, 376] width 647 height 451
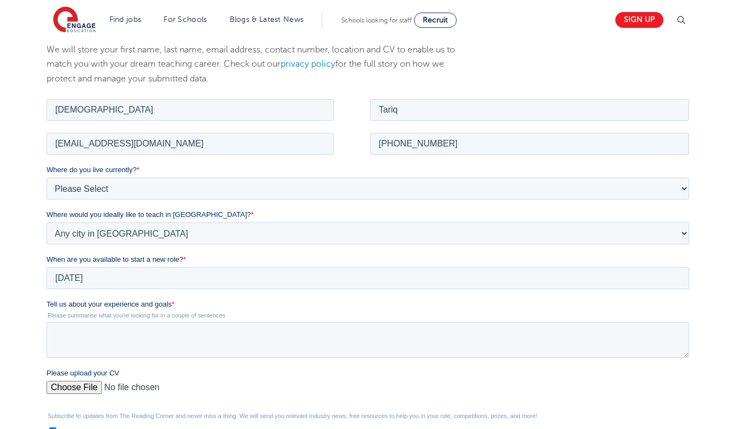
click at [89, 386] on input "Please upload your CV" at bounding box center [367, 392] width 643 height 22
type input "C:\fakepath\CV_Mathematics Teacher_MTariq.pdf"
click at [121, 429] on span "Subscribe to updates from Engage" at bounding box center [113, 432] width 109 height 8
click at [56, 429] on input "Subscribe to updates from Engage" at bounding box center [52, 430] width 7 height 7
checkbox input "false"
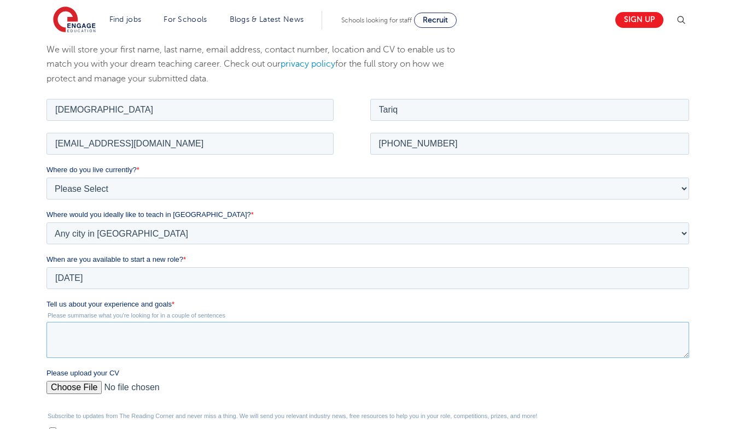
click at [207, 345] on textarea "Tell us about your experience and goals *" at bounding box center [367, 340] width 643 height 36
paste textarea "With over 25 years of experience teaching Mathematics across Key Stage 3 and GC…"
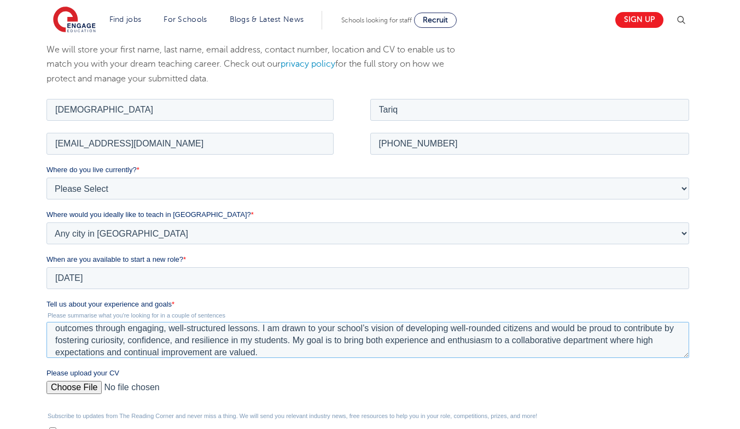
scroll to position [0, 0]
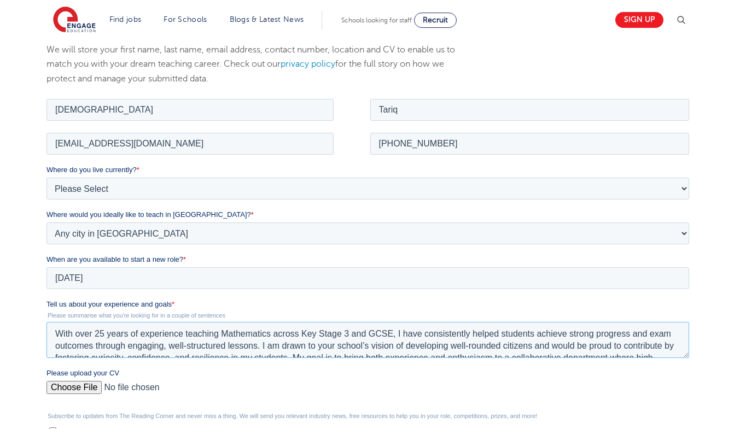
drag, startPoint x: 277, startPoint y: 355, endPoint x: 0, endPoint y: 271, distance: 289.1
click at [46, 271] on html "Job Position Job Sector Job ID Job Number Job Owner [PERSON_NAME] [EMAIL_ADDRES…" at bounding box center [369, 321] width 647 height 451
paste textarea "0 years of experience teaching Mathematics across Key Stage 3 and GCSE, I have …"
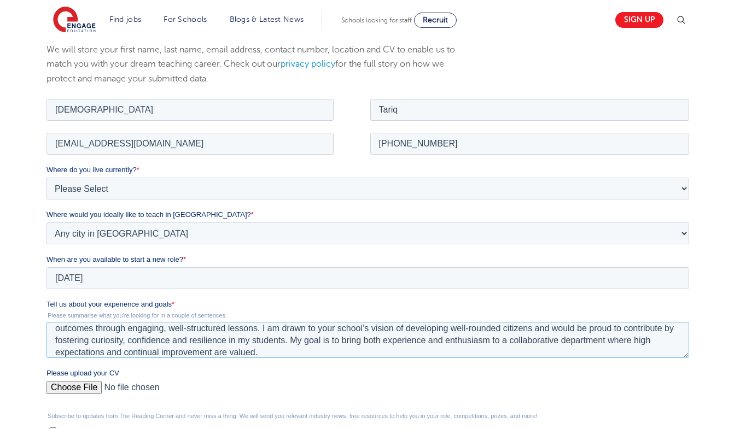
scroll to position [273, 0]
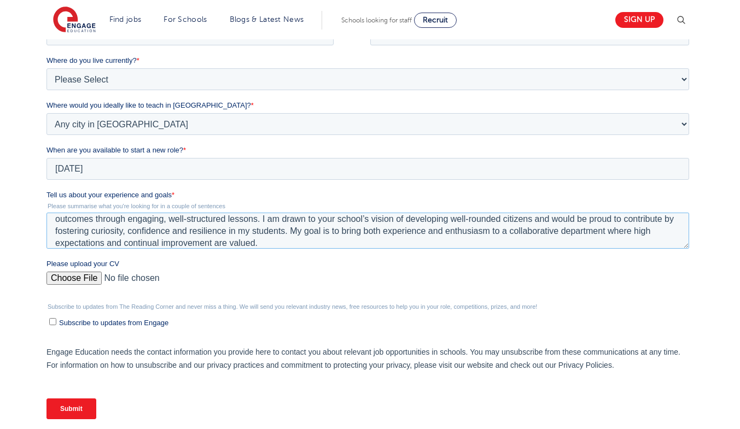
type textarea "With over 20 years of experience teaching Mathematics across Key Stage 3 and GC…"
click at [77, 407] on input "Submit" at bounding box center [71, 409] width 50 height 21
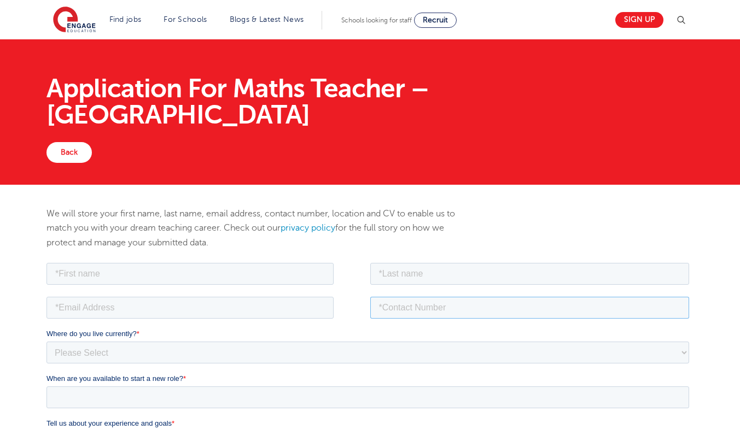
click at [497, 298] on input "tel" at bounding box center [529, 307] width 319 height 22
paste input "[PHONE_NUMBER]"
type input "[PHONE_NUMBER]"
click at [252, 308] on input "email" at bounding box center [189, 307] width 287 height 22
paste input "[EMAIL_ADDRESS][DOMAIN_NAME]"
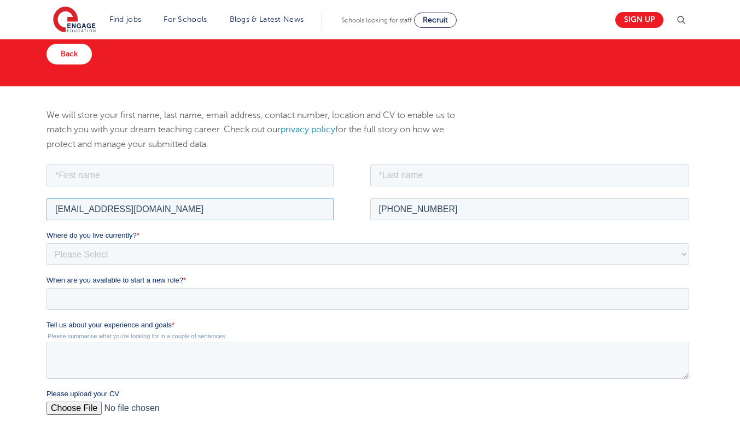
scroll to position [109, 0]
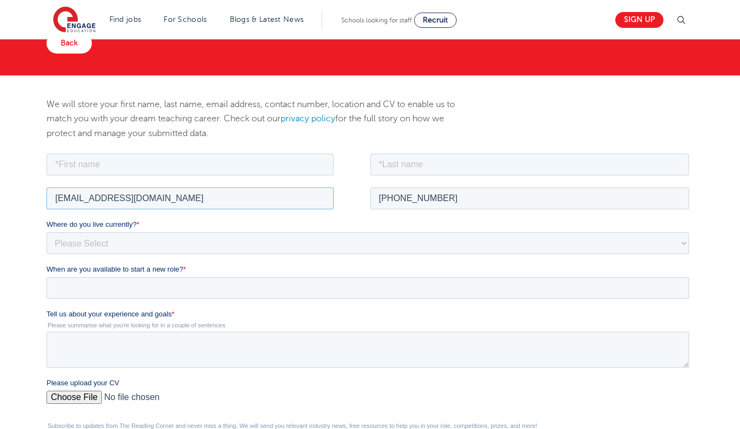
type input "[EMAIL_ADDRESS][DOMAIN_NAME]"
click at [123, 245] on select "Please Select [GEOGRAPHIC_DATA] [GEOGRAPHIC_DATA] [GEOGRAPHIC_DATA] [GEOGRAPHIC…" at bounding box center [367, 243] width 643 height 22
select select "[GEOGRAPHIC_DATA]"
click at [46, 232] on select "Please Select [GEOGRAPHIC_DATA] [GEOGRAPHIC_DATA] [GEOGRAPHIC_DATA] [GEOGRAPHIC…" at bounding box center [367, 243] width 643 height 22
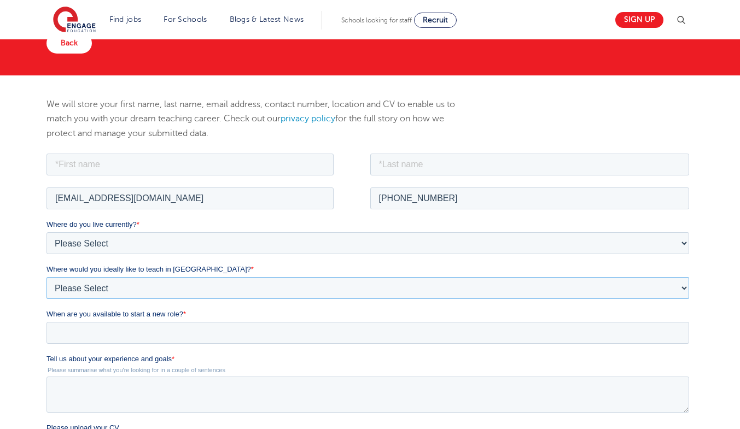
click at [115, 283] on select "Please Select I'm flexible! [GEOGRAPHIC_DATA] Any city in [GEOGRAPHIC_DATA] [GE…" at bounding box center [367, 288] width 643 height 22
select select "Flexible"
click at [46, 277] on select "Please Select I'm flexible! [GEOGRAPHIC_DATA] Any city in [GEOGRAPHIC_DATA] [GE…" at bounding box center [367, 288] width 643 height 22
click at [107, 329] on input "When are you available to start a new role? *" at bounding box center [367, 333] width 643 height 22
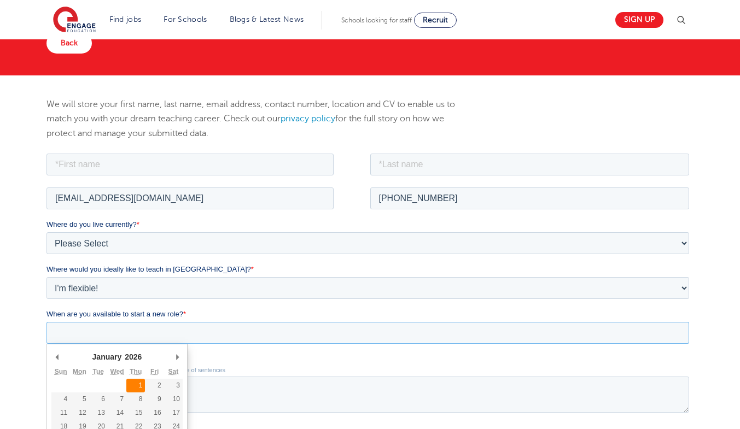
type div "[DATE]"
type input "[DATE]"
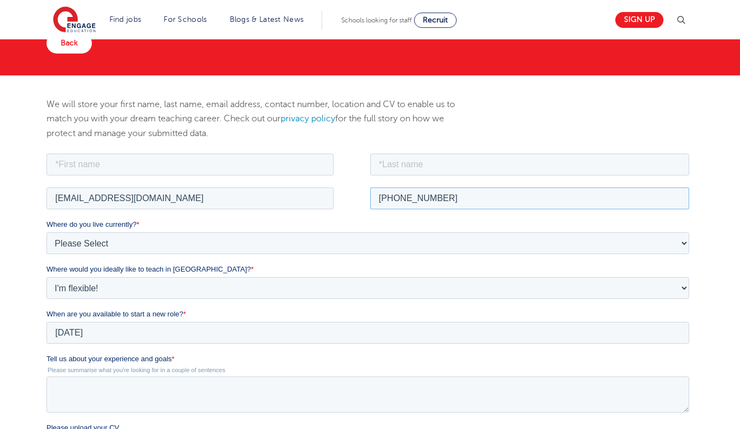
drag, startPoint x: 422, startPoint y: 199, endPoint x: 332, endPoint y: 198, distance: 90.2
click at [332, 198] on fieldset "[EMAIL_ADDRESS][DOMAIN_NAME] [PHONE_NUMBER]" at bounding box center [369, 202] width 647 height 34
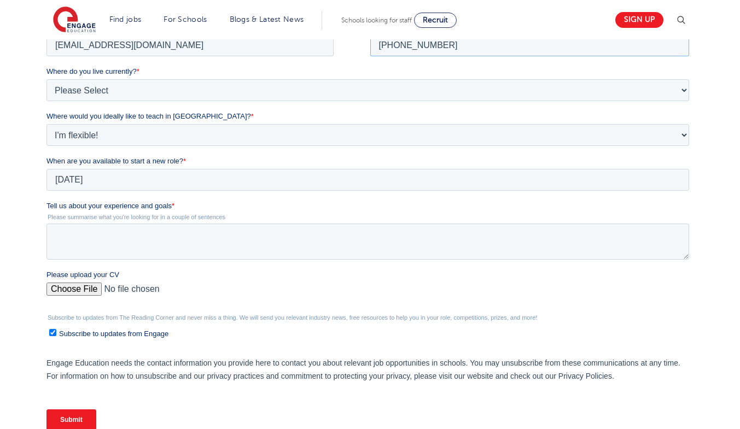
scroll to position [273, 0]
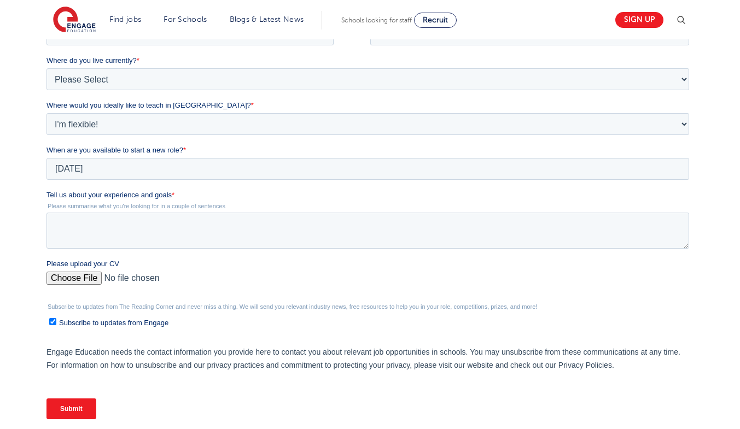
click at [86, 281] on input "Please upload your CV" at bounding box center [367, 283] width 643 height 22
type input "C:\fakepath\CV_Mathematics Teacher_MTariq.pdf"
click at [101, 323] on span "Subscribe to updates from Engage" at bounding box center [113, 323] width 109 height 8
click at [56, 323] on input "Subscribe to updates from Engage" at bounding box center [52, 321] width 7 height 7
checkbox input "false"
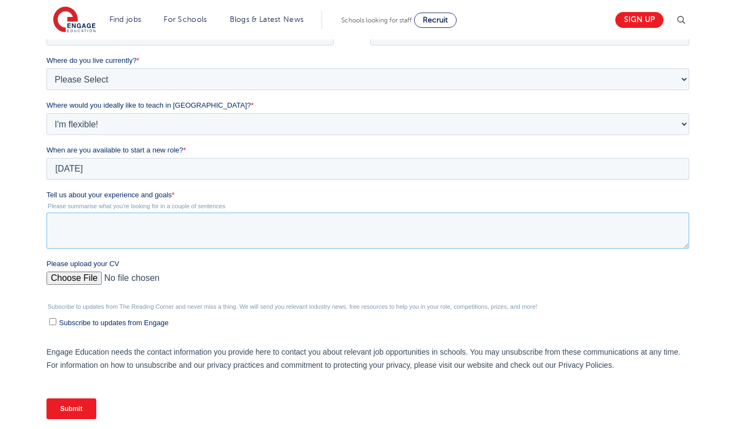
click at [177, 229] on textarea "Tell us about your experience and goals *" at bounding box center [367, 231] width 643 height 36
paste textarea "With over 25 years of experience teaching Mathematics across Key Stage 3 and GC…"
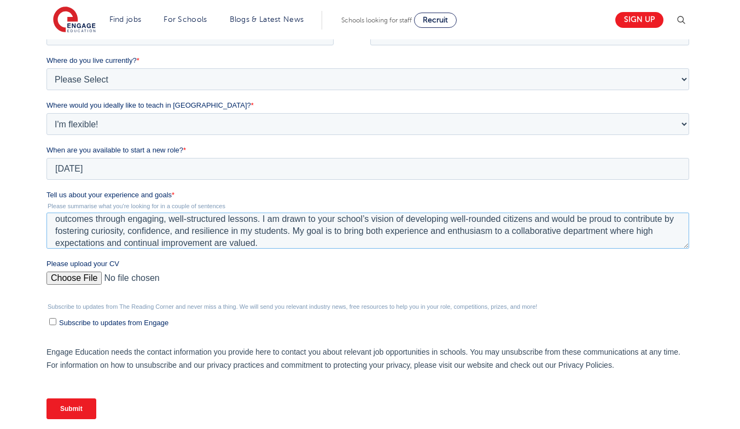
scroll to position [0, 0]
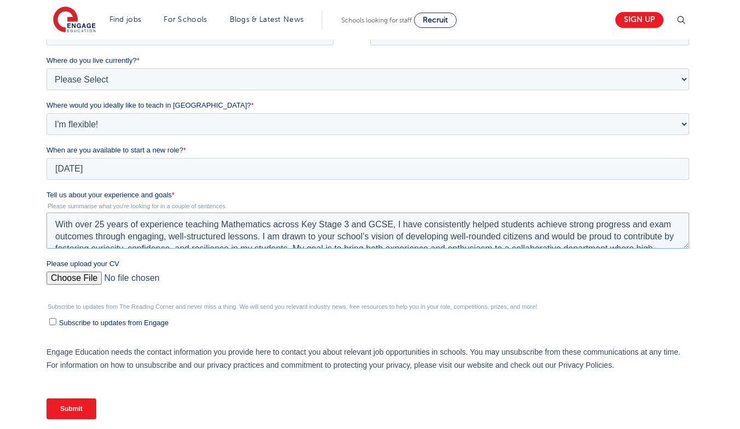
drag, startPoint x: 267, startPoint y: 245, endPoint x: 0, endPoint y: 170, distance: 277.2
click at [46, 170] on html "Job Position Job Sector Job ID Job Number Job Owner proftariq2005@gmail.com +97…" at bounding box center [369, 212] width 647 height 451
paste textarea "0 years of experience teaching Mathematics across Key Stage 3 and GCSE, I have …"
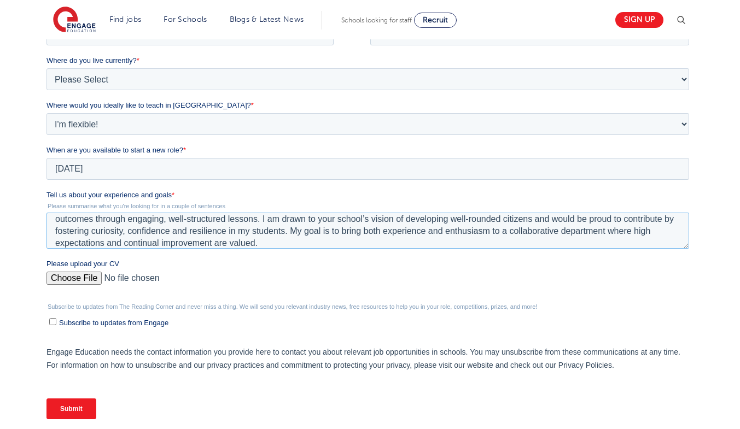
type textarea "With over 20 years of experience teaching Mathematics across Key Stage 3 and GC…"
click at [73, 410] on input "Submit" at bounding box center [71, 409] width 50 height 21
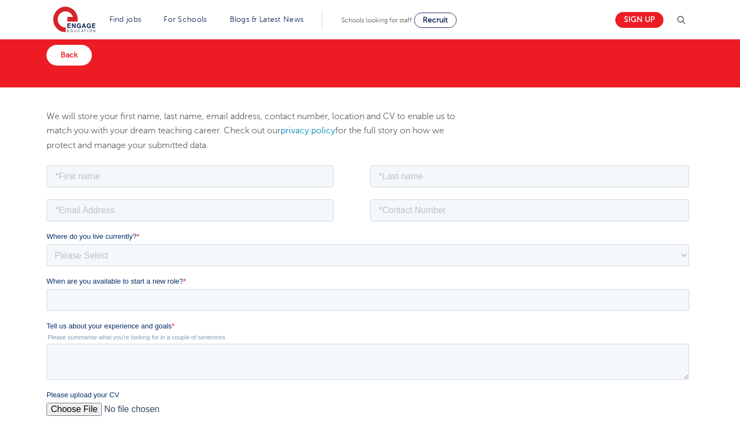
click at [415, 217] on input "tel" at bounding box center [529, 210] width 319 height 22
type input "[EMAIL_ADDRESS][DOMAIN_NAME]"
click at [286, 206] on input "email" at bounding box center [189, 210] width 287 height 22
paste input "[EMAIL_ADDRESS][DOMAIN_NAME]"
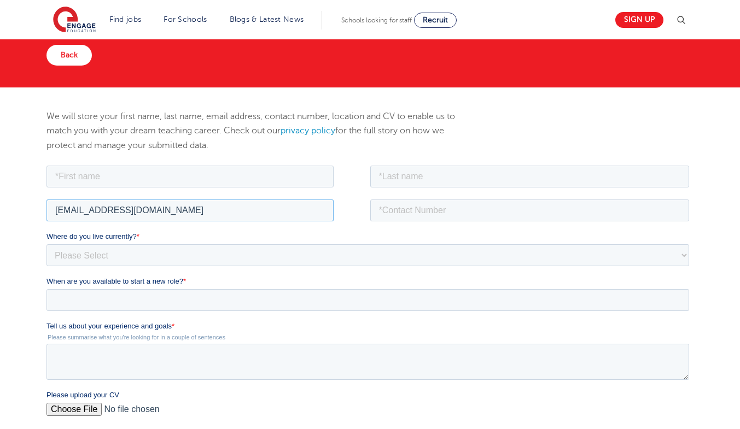
type input "[EMAIL_ADDRESS][DOMAIN_NAME]"
click at [433, 217] on input "tel" at bounding box center [529, 210] width 319 height 22
paste input "[PHONE_NUMBER]"
type input "[PHONE_NUMBER]"
click at [228, 249] on select "Please Select [GEOGRAPHIC_DATA] [GEOGRAPHIC_DATA] [GEOGRAPHIC_DATA] [GEOGRAPHIC…" at bounding box center [367, 255] width 643 height 22
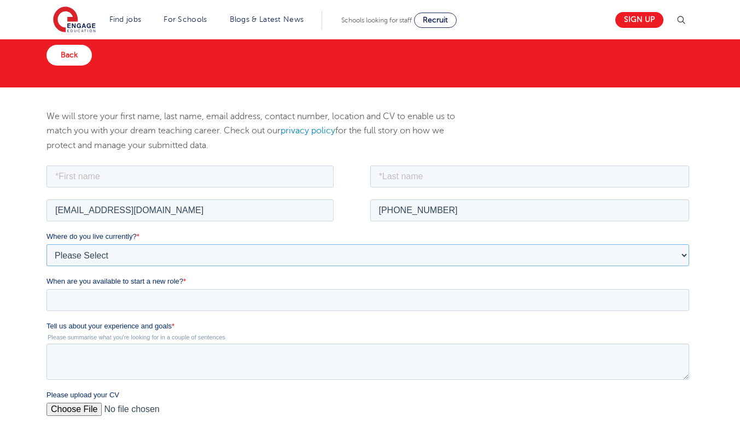
select select "[GEOGRAPHIC_DATA]"
click at [46, 244] on select "Please Select [GEOGRAPHIC_DATA] [GEOGRAPHIC_DATA] [GEOGRAPHIC_DATA] [GEOGRAPHIC…" at bounding box center [367, 255] width 643 height 22
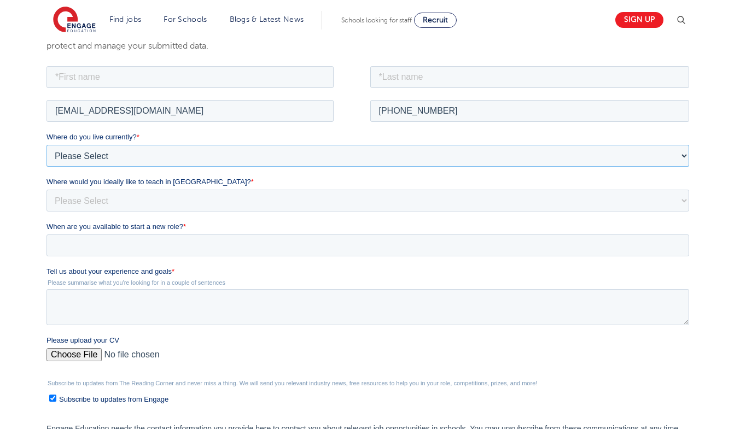
scroll to position [261, 0]
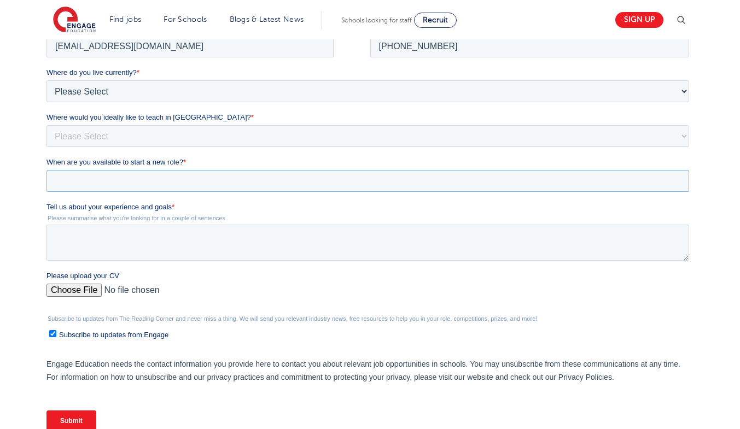
click at [112, 181] on input "When are you available to start a new role? *" at bounding box center [367, 181] width 643 height 22
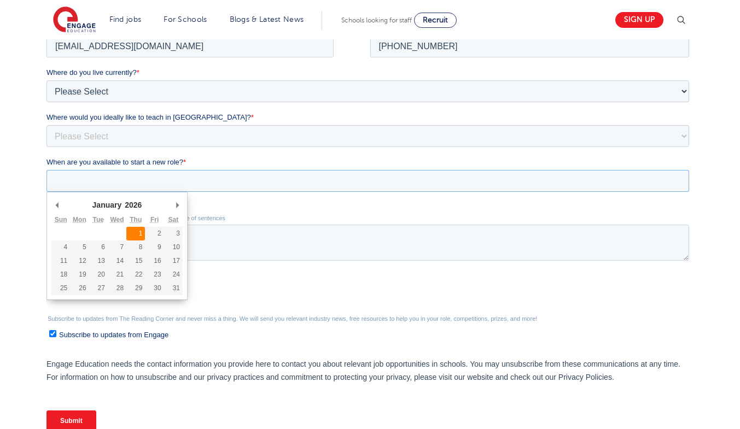
type div "[DATE]"
type input "[DATE]"
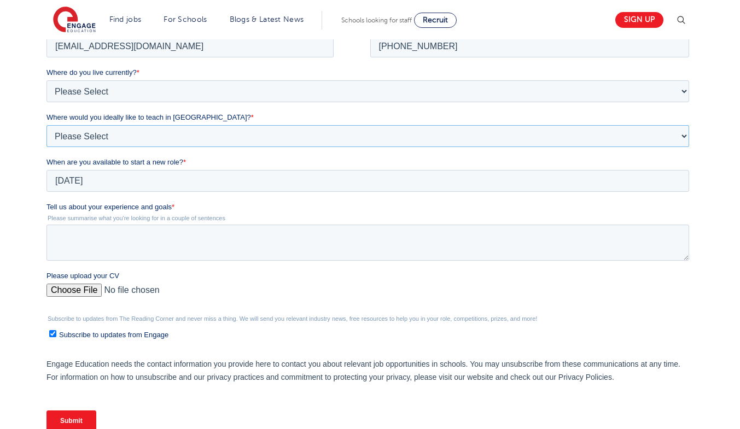
click at [133, 142] on select "Please Select I'm flexible! [GEOGRAPHIC_DATA] Any city in [GEOGRAPHIC_DATA] [GE…" at bounding box center [367, 136] width 643 height 22
select select "Flexible"
click at [46, 147] on select "Please Select I'm flexible! [GEOGRAPHIC_DATA] Any city in [GEOGRAPHIC_DATA] [GE…" at bounding box center [367, 136] width 643 height 22
click at [89, 290] on input "Please upload your CV" at bounding box center [367, 295] width 643 height 22
type input "C:\fakepath\CV_Mathematics Teacher_MTariq.pdf"
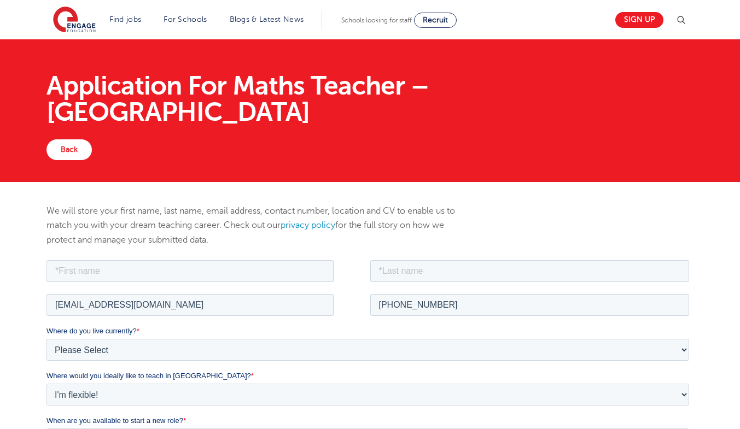
scroll to position [0, 0]
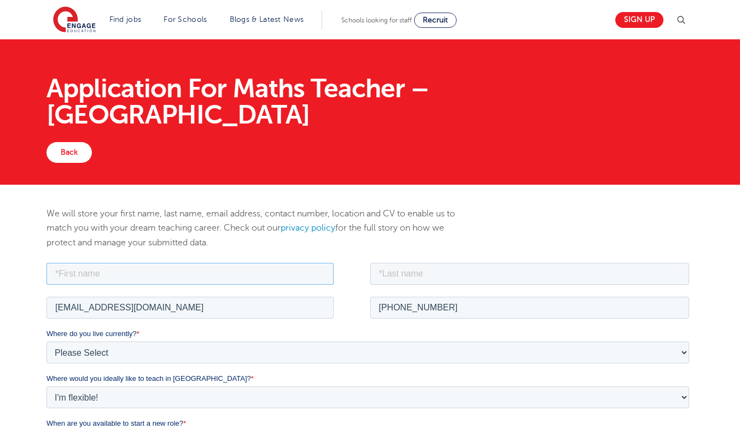
click at [164, 264] on input "text" at bounding box center [189, 274] width 287 height 22
paste input "[DEMOGRAPHIC_DATA]"
type input "[DEMOGRAPHIC_DATA]"
click at [387, 276] on input "text" at bounding box center [529, 274] width 319 height 22
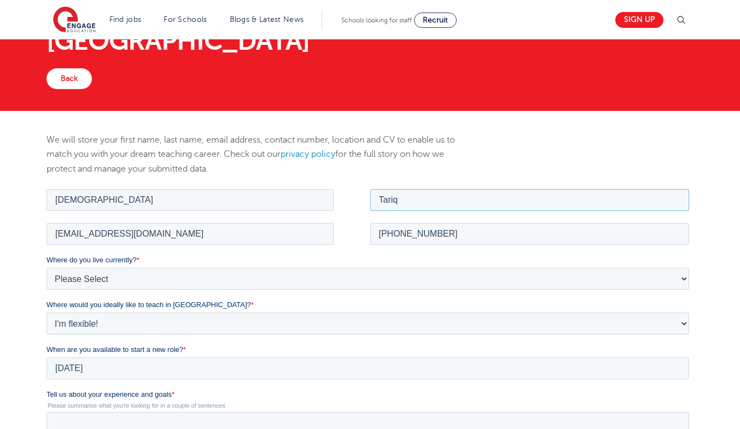
scroll to position [164, 0]
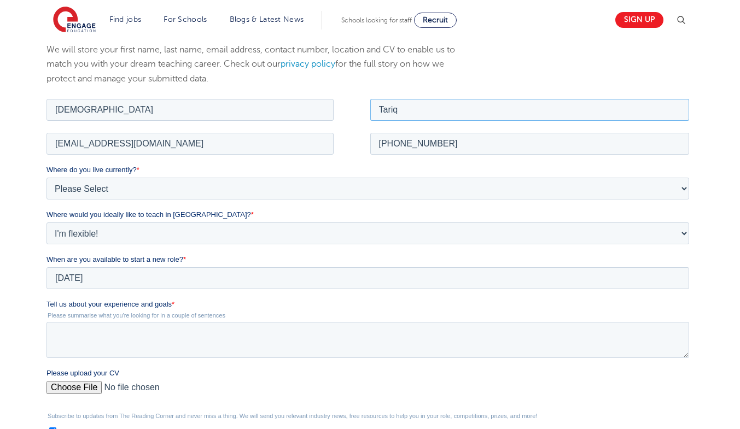
type input "Tariq"
drag, startPoint x: 451, startPoint y: 142, endPoint x: 319, endPoint y: 145, distance: 131.9
click at [319, 145] on fieldset "[EMAIL_ADDRESS][DOMAIN_NAME] [PHONE_NUMBER]" at bounding box center [369, 147] width 647 height 34
drag, startPoint x: 169, startPoint y: 149, endPoint x: 50, endPoint y: 220, distance: 138.4
click at [46, 151] on html "Job Position Job Sector Job ID Job Number Job Owner [PERSON_NAME] [EMAIL_ADDRES…" at bounding box center [369, 321] width 647 height 451
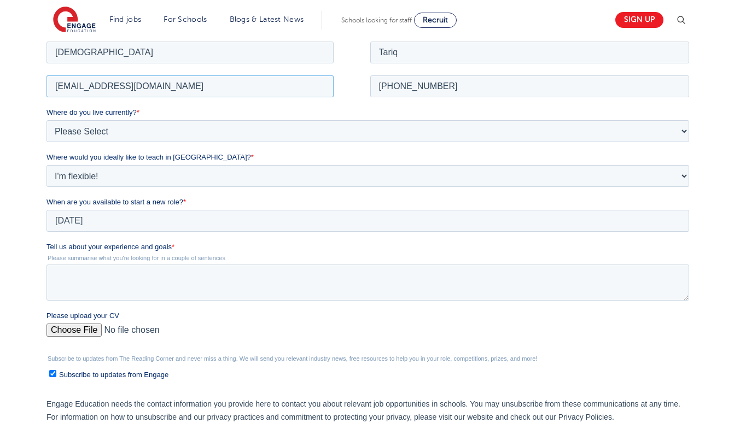
scroll to position [328, 0]
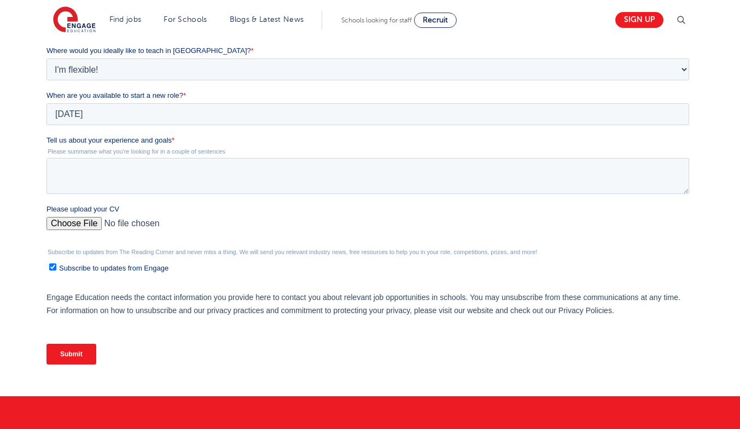
click at [118, 275] on fieldset "Subscribe to updates from The Reading Corner and never miss a thing. We will se…" at bounding box center [369, 266] width 647 height 34
click at [131, 266] on span "Subscribe to updates from Engage" at bounding box center [113, 268] width 109 height 8
click at [56, 266] on input "Subscribe to updates from Engage" at bounding box center [52, 267] width 7 height 7
checkbox input "false"
click at [174, 181] on textarea "Tell us about your experience and goals *" at bounding box center [367, 176] width 643 height 36
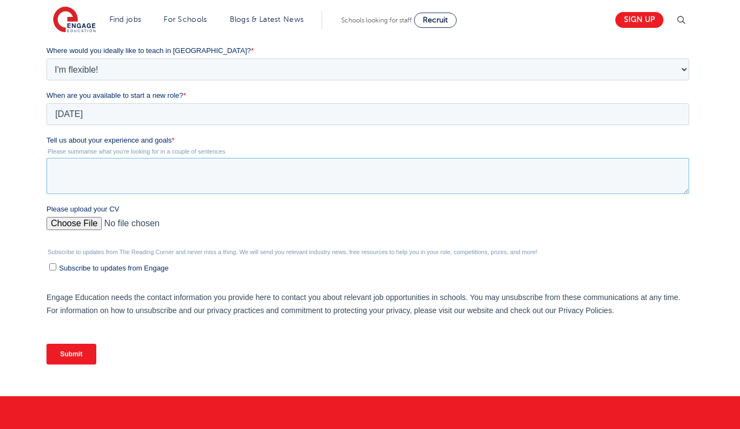
paste textarea "With over 25 years of experience teaching Mathematics across Key Stage 3 and GC…"
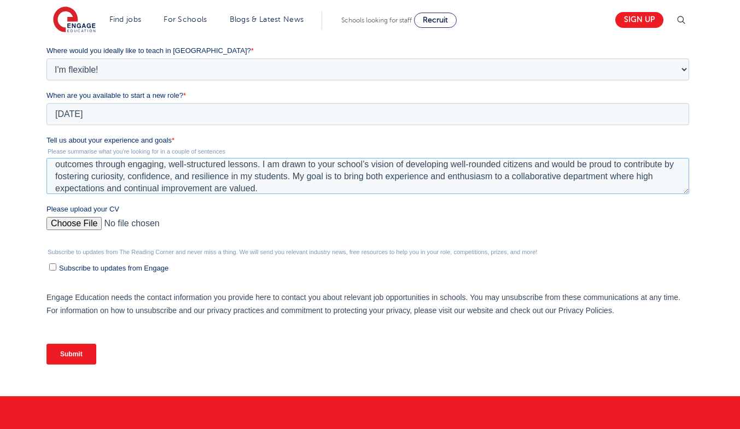
scroll to position [0, 0]
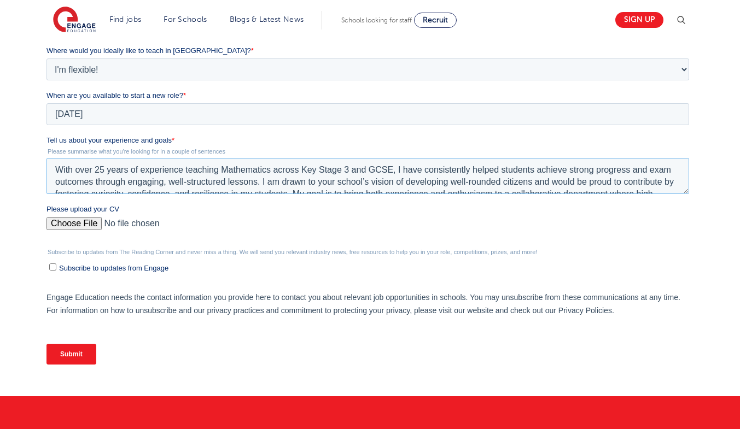
drag, startPoint x: 271, startPoint y: 192, endPoint x: 46, endPoint y: 24, distance: 280.1
click at [46, 118] on html "Job Position Job Sector Job ID Job Number Job Owner [PERSON_NAME] [EMAIL_ADDRES…" at bounding box center [369, 158] width 647 height 451
paste textarea "0 years of experience teaching Mathematics across Key Stage 3 and GCSE, I have …"
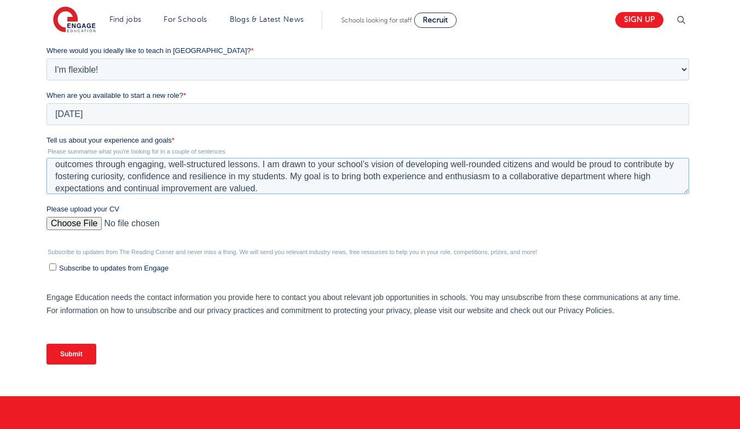
type textarea "With over 20 years of experience teaching Mathematics across Key Stage 3 and GC…"
drag, startPoint x: 69, startPoint y: 355, endPoint x: 80, endPoint y: 349, distance: 12.5
click at [70, 355] on input "Submit" at bounding box center [71, 354] width 50 height 21
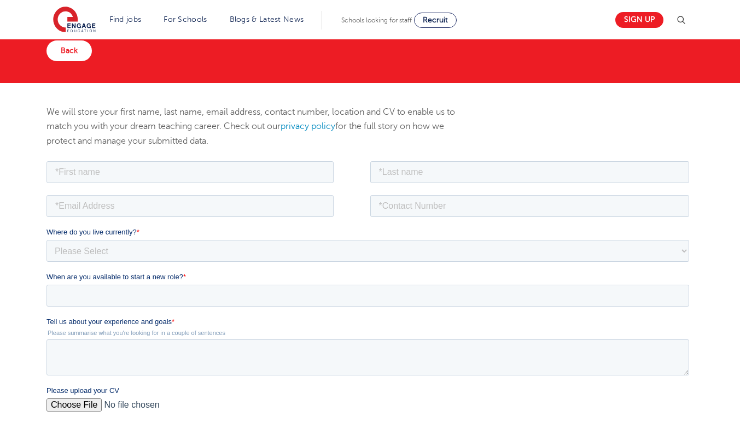
scroll to position [55, 0]
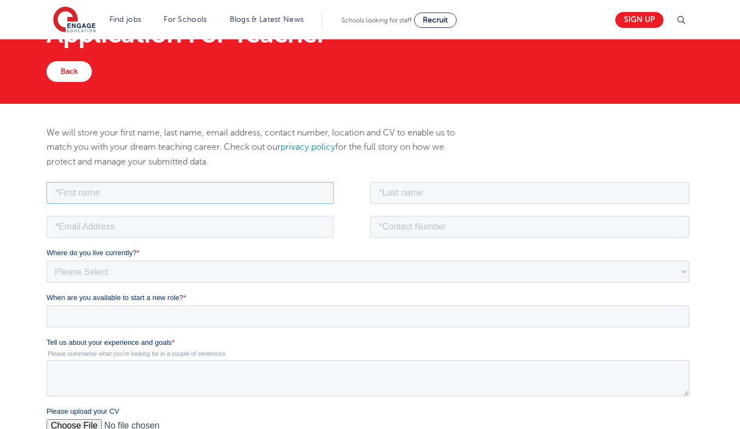
click at [247, 198] on input "text" at bounding box center [189, 193] width 287 height 22
paste input "Muhammad"
type input "Muhammad"
click at [452, 196] on input "text" at bounding box center [529, 193] width 319 height 22
type input "Tariq"
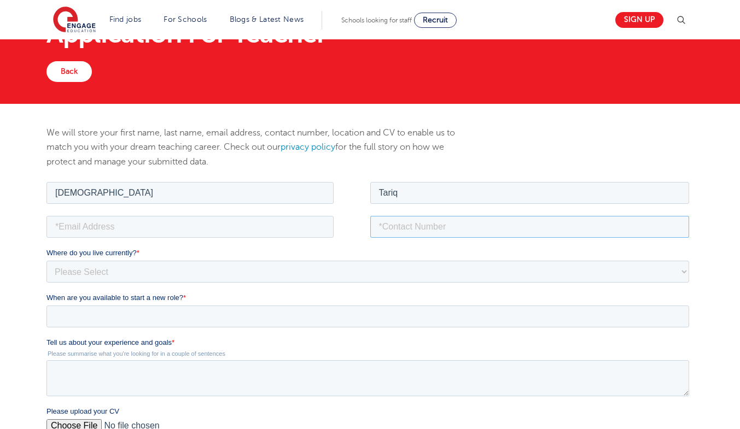
click at [440, 216] on input "tel" at bounding box center [529, 226] width 319 height 22
paste input "+97430611334"
type input "+97430611334"
click at [179, 226] on input "email" at bounding box center [189, 226] width 287 height 22
paste input "proftariq2005@gmail.com"
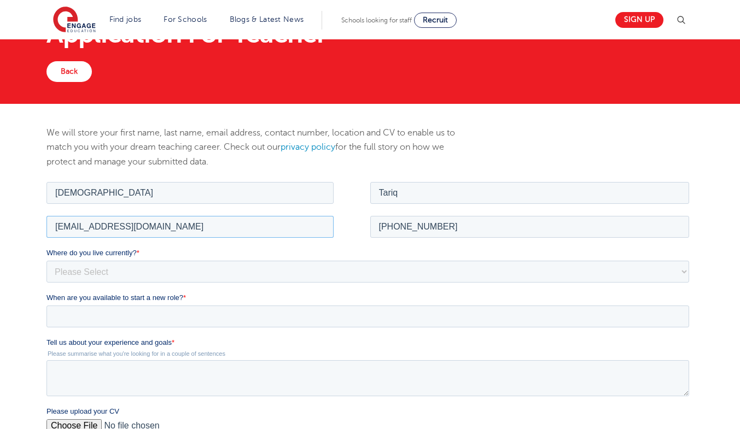
type input "proftariq2005@gmail.com"
click at [144, 273] on select "Please Select UK Canada Ireland Australia New Zealand Europe USA South Africa J…" at bounding box center [367, 271] width 643 height 22
select select "Middle East"
click at [46, 260] on select "Please Select UK Canada Ireland Australia New Zealand Europe USA South Africa J…" at bounding box center [367, 271] width 643 height 22
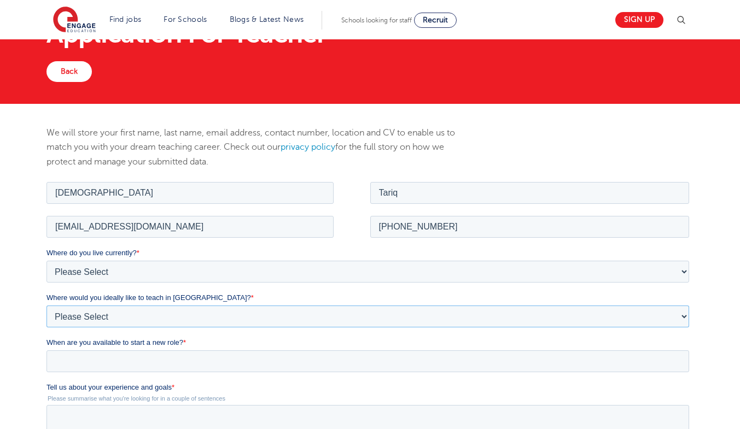
click at [106, 314] on select "Please Select I'm flexible! London Any city in England Greater London/Home Coun…" at bounding box center [367, 316] width 643 height 22
select select "Flexible"
click at [46, 305] on select "Please Select I'm flexible! London Any city in England Greater London/Home Coun…" at bounding box center [367, 316] width 643 height 22
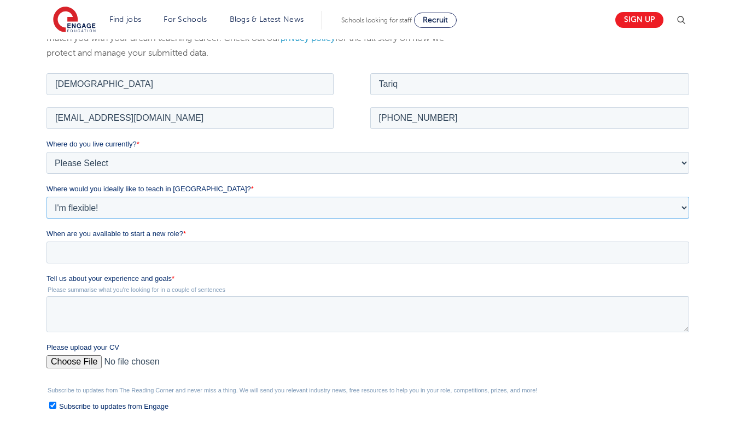
scroll to position [164, 0]
click at [106, 158] on select "Please Select UK Canada Ireland Australia New Zealand Europe USA South Africa J…" at bounding box center [367, 162] width 643 height 22
click at [23, 292] on div "We will store your first name, last name, email address, contact number, locati…" at bounding box center [370, 265] width 740 height 540
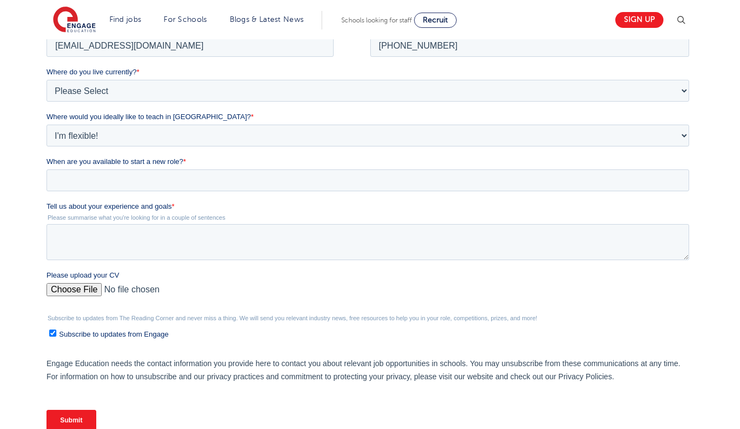
scroll to position [273, 0]
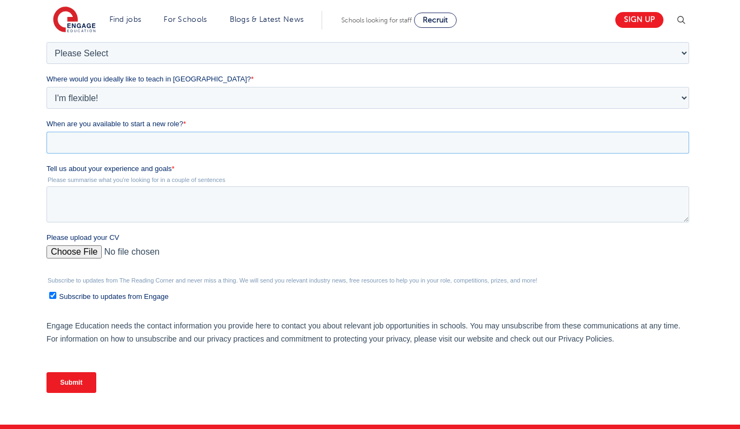
click at [107, 143] on input "When are you available to start a new role? *" at bounding box center [367, 143] width 643 height 22
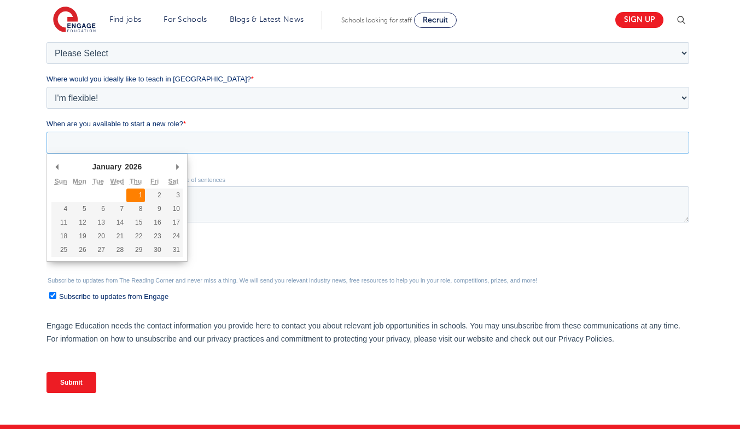
type div "2026-01-01"
type input "2026/01/01"
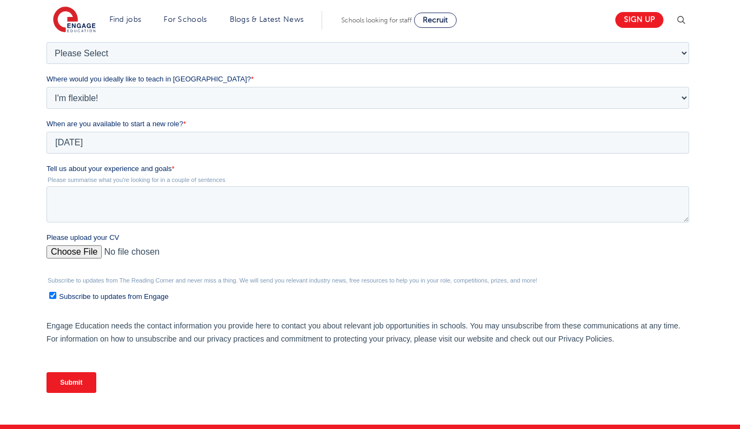
click at [83, 255] on input "Please upload your CV" at bounding box center [367, 257] width 643 height 22
type input "C:\fakepath\CV_Mathematics Teacher_MTariq.pdf"
click at [136, 297] on span "Subscribe to updates from Engage" at bounding box center [113, 297] width 109 height 8
click at [56, 297] on input "Subscribe to updates from Engage" at bounding box center [52, 295] width 7 height 7
checkbox input "false"
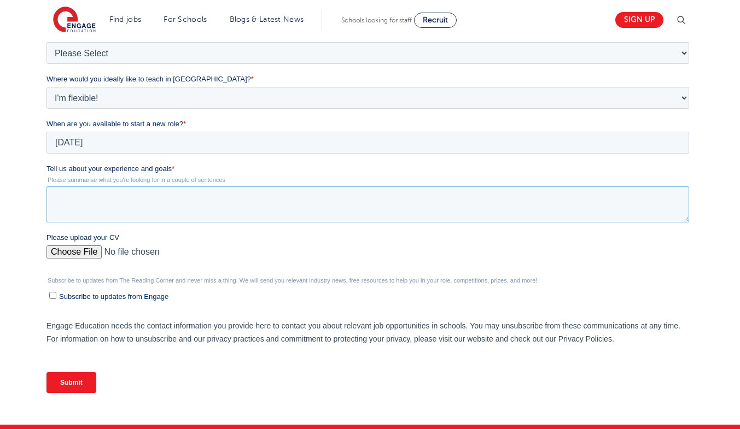
click at [205, 204] on textarea "Tell us about your experience and goals *" at bounding box center [367, 205] width 643 height 36
paste textarea "With over 25 years of experience teaching Mathematics across Key Stage 3 and GC…"
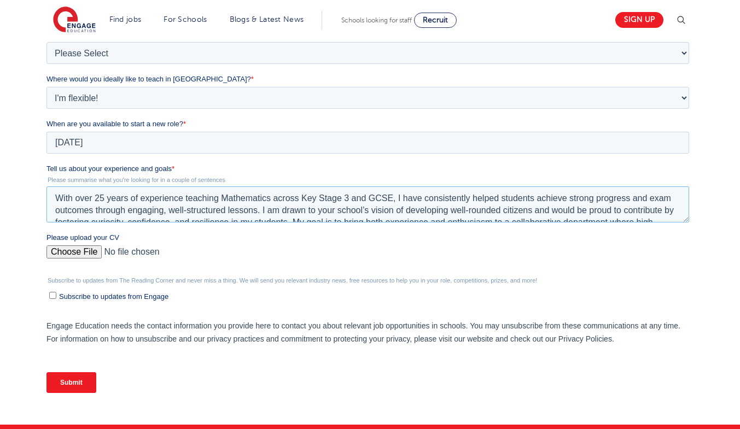
scroll to position [18, 0]
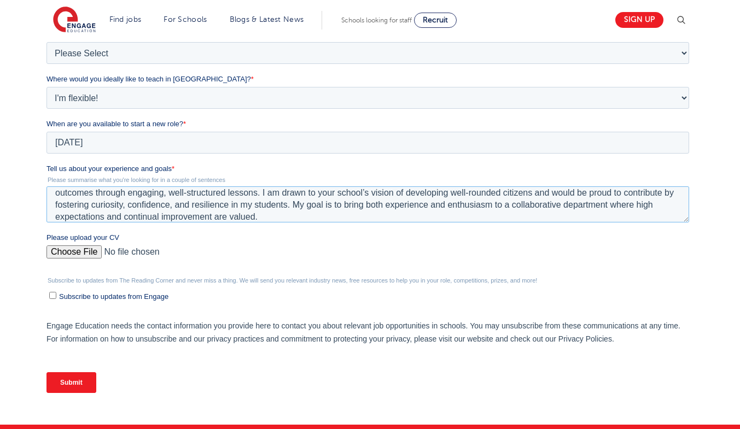
type textarea "With over 25 years of experience teaching Mathematics across Key Stage 3 and GC…"
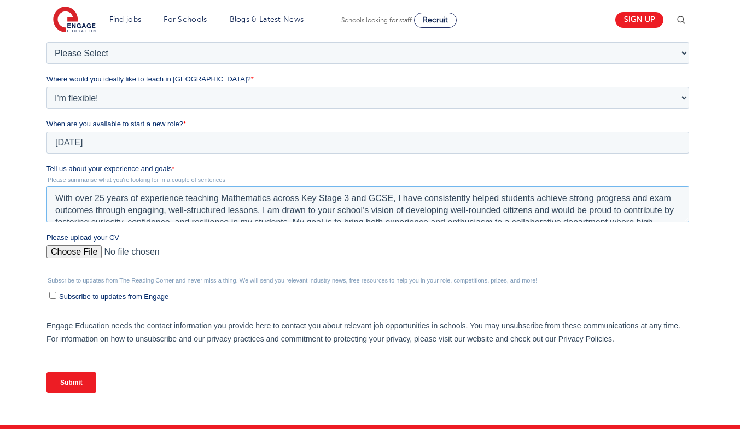
drag, startPoint x: 267, startPoint y: 217, endPoint x: 0, endPoint y: 148, distance: 276.3
click at [46, 148] on html "Job Position Job Sector Job ID Job Number Job Owner Muhammad Tariq proftariq200…" at bounding box center [369, 186] width 647 height 451
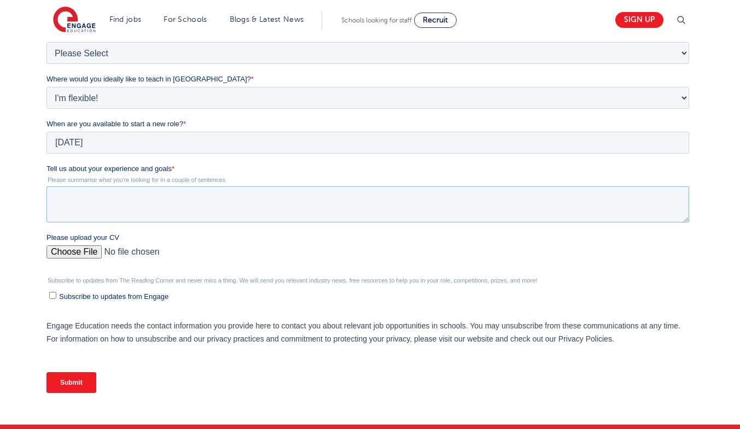
paste textarea "With over 20 years of experience teaching Mathematics across Key Stage 3 and GC…"
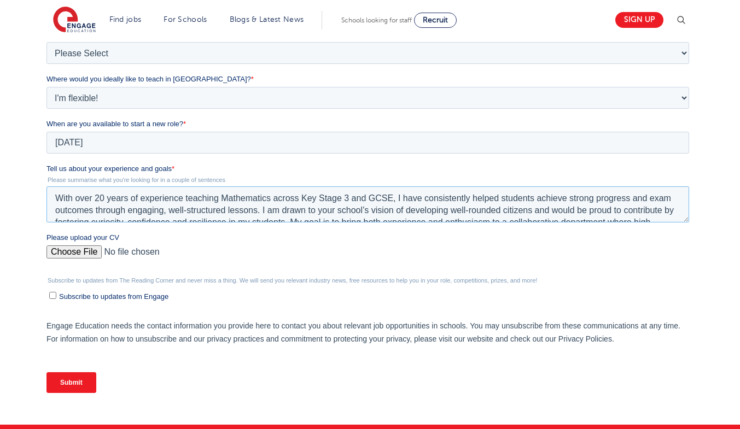
scroll to position [18, 0]
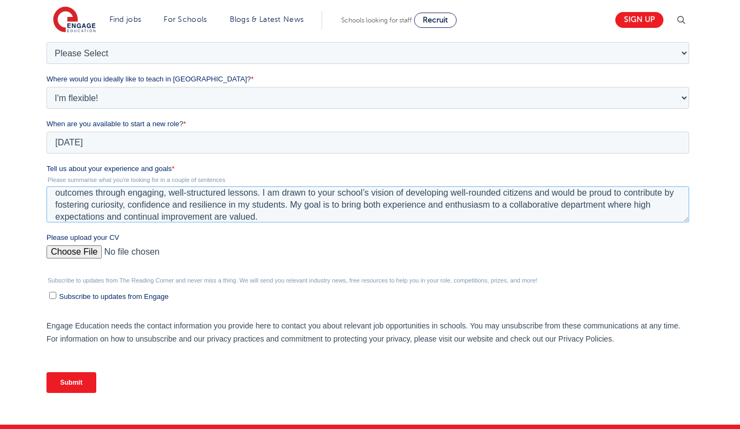
type textarea "With over 20 years of experience teaching Mathematics across Key Stage 3 and GC…"
click at [63, 380] on input "Submit" at bounding box center [71, 382] width 50 height 21
